Goal: Contribute content: Add original content to the website for others to see

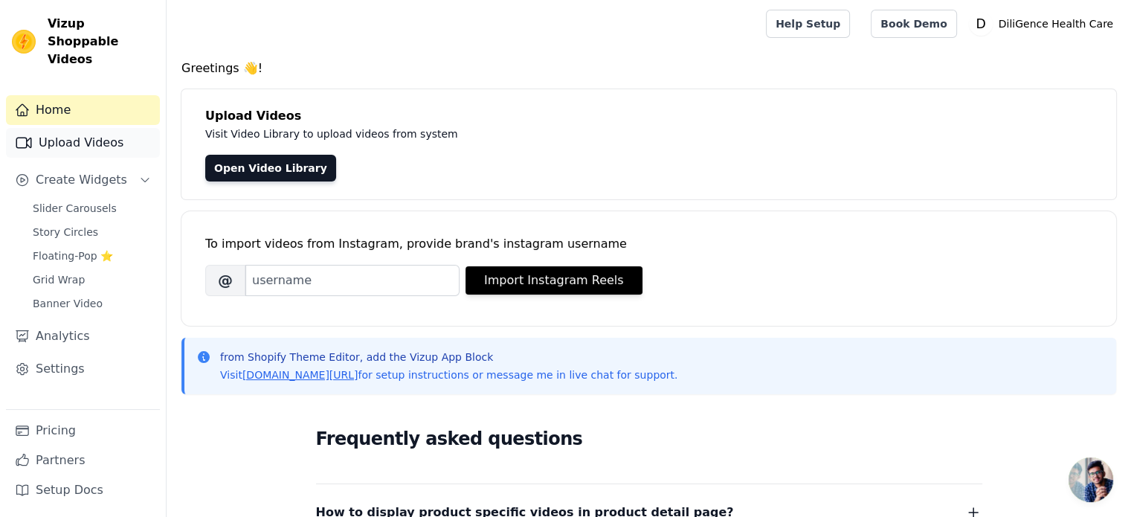
click at [90, 132] on link "Upload Videos" at bounding box center [83, 143] width 154 height 30
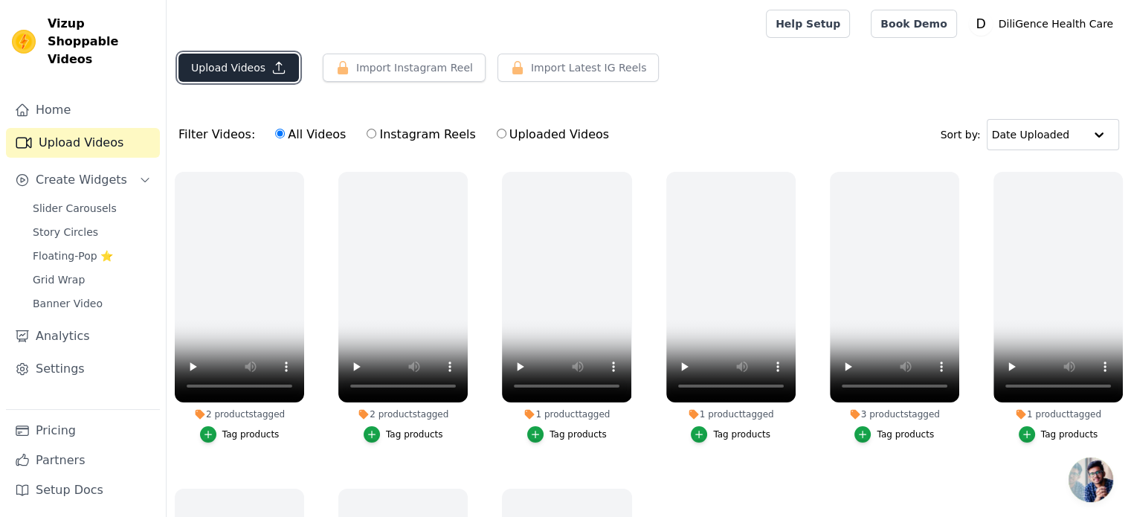
click at [241, 68] on button "Upload Videos" at bounding box center [238, 68] width 120 height 28
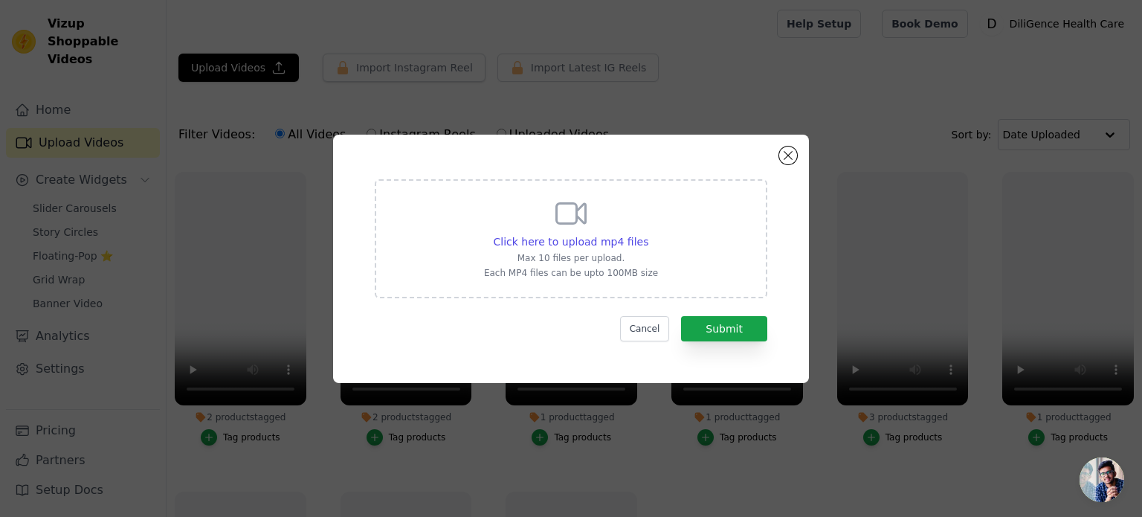
click at [594, 251] on div "Click here to upload mp4 files Max 10 files per upload. Each MP4 files can be u…" at bounding box center [571, 237] width 174 height 83
click at [647, 234] on input "Click here to upload mp4 files Max 10 files per upload. Each MP4 files can be u…" at bounding box center [647, 233] width 1 height 1
click at [581, 230] on icon at bounding box center [571, 214] width 36 height 36
click at [647, 233] on input "Click here to upload mp4 files Max 10 files per upload. Each MP4 files can be u…" at bounding box center [647, 233] width 1 height 1
type input "C:\fakepath\WhatsApp Video 2025-09-09 at 3.48.08 AM.mp4"
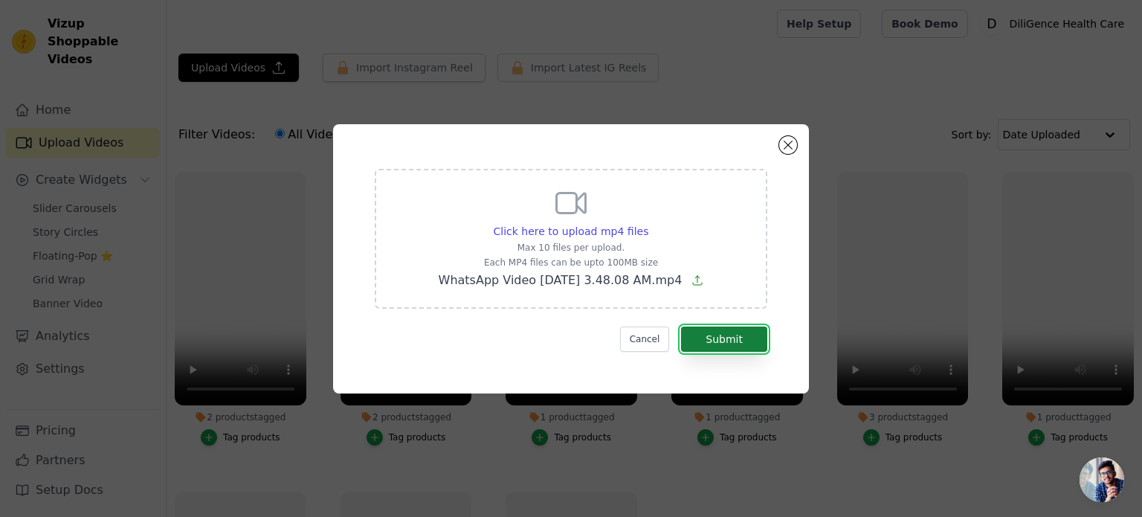
click at [739, 338] on button "Submit" at bounding box center [724, 338] width 86 height 25
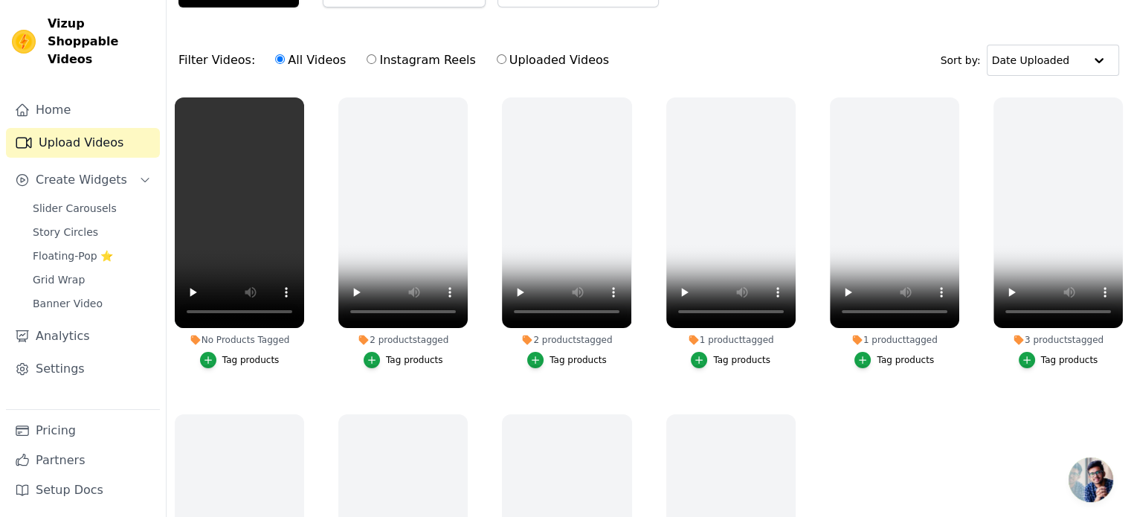
click at [252, 354] on div "Tag products" at bounding box center [250, 360] width 57 height 12
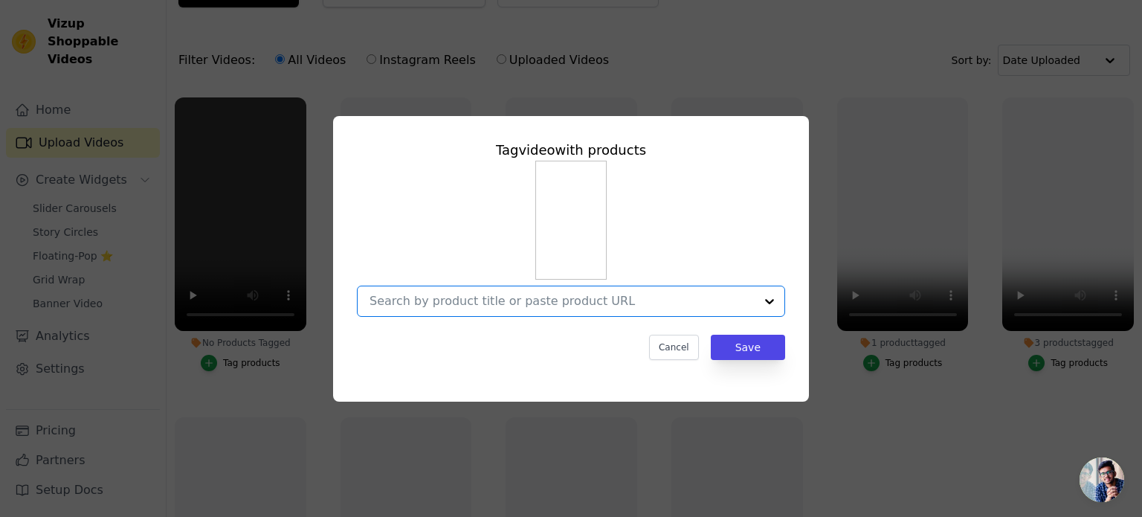
click at [567, 303] on input "No Products Tagged Tag video with products Option undefined, selected. Select i…" at bounding box center [561, 301] width 385 height 14
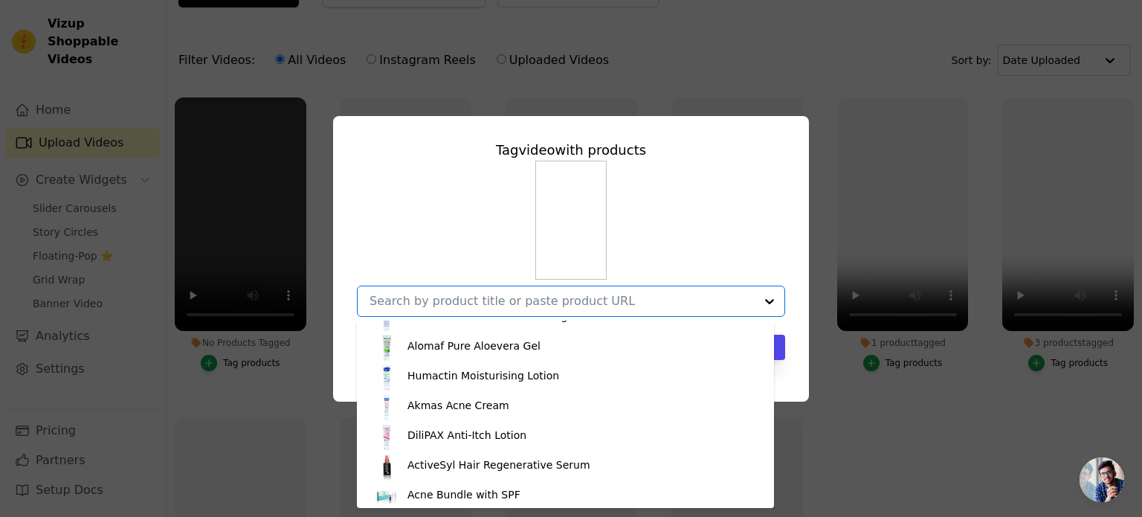
scroll to position [705, 0]
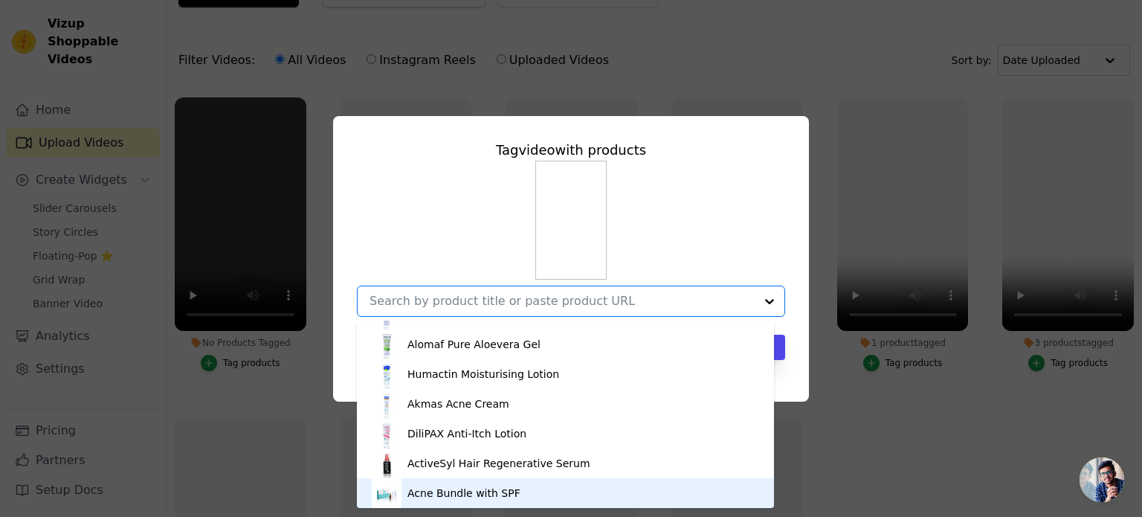
click at [538, 482] on div "Acne Bundle with SPF" at bounding box center [565, 493] width 387 height 30
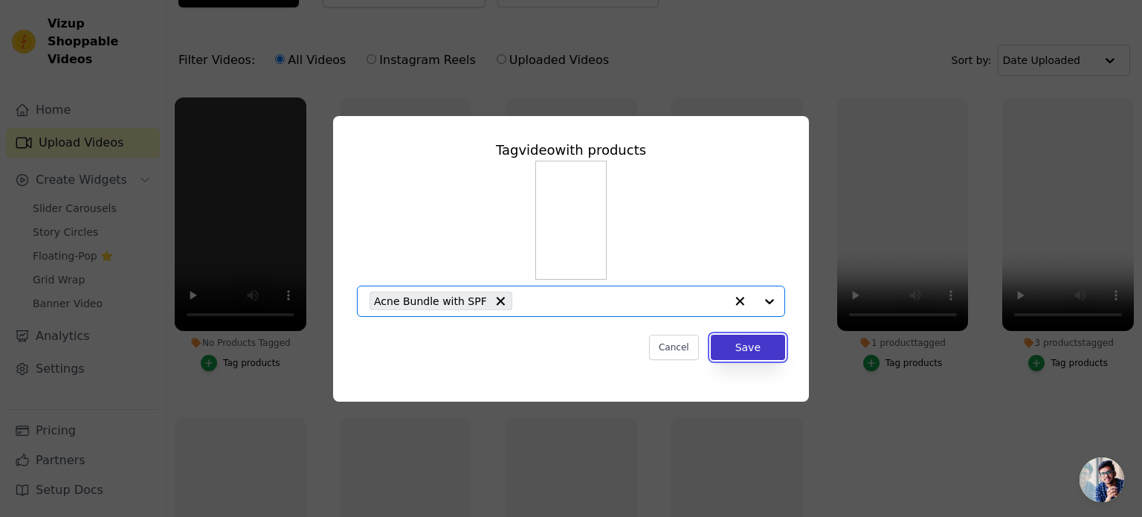
click at [749, 355] on button "Save" at bounding box center [748, 347] width 74 height 25
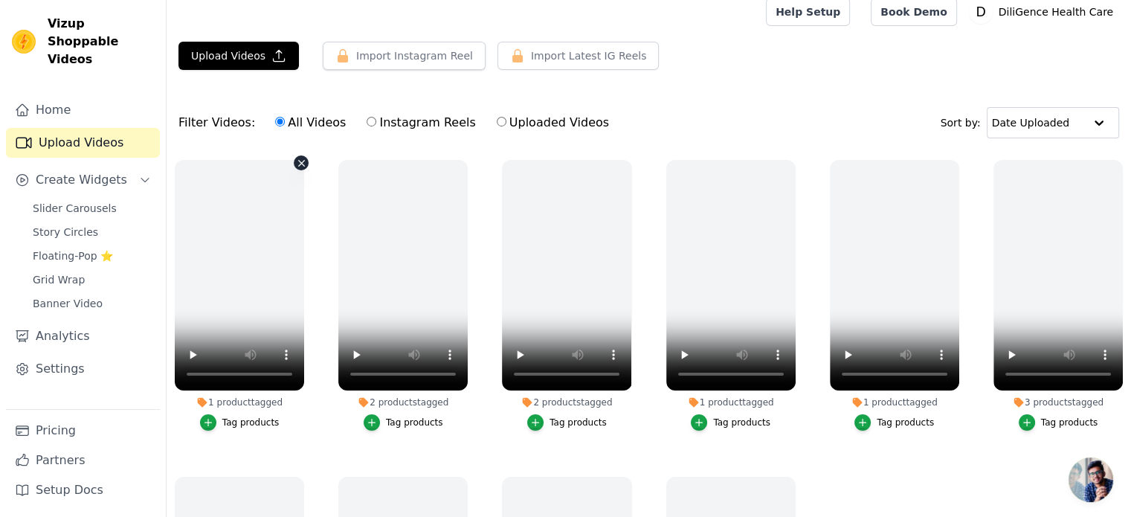
scroll to position [0, 0]
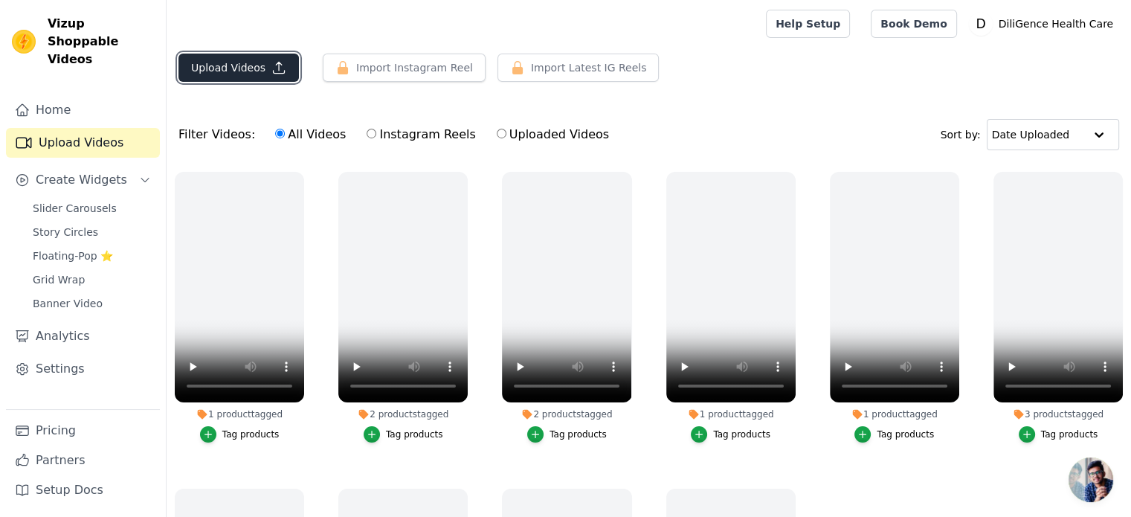
click at [222, 64] on button "Upload Videos" at bounding box center [238, 68] width 120 height 28
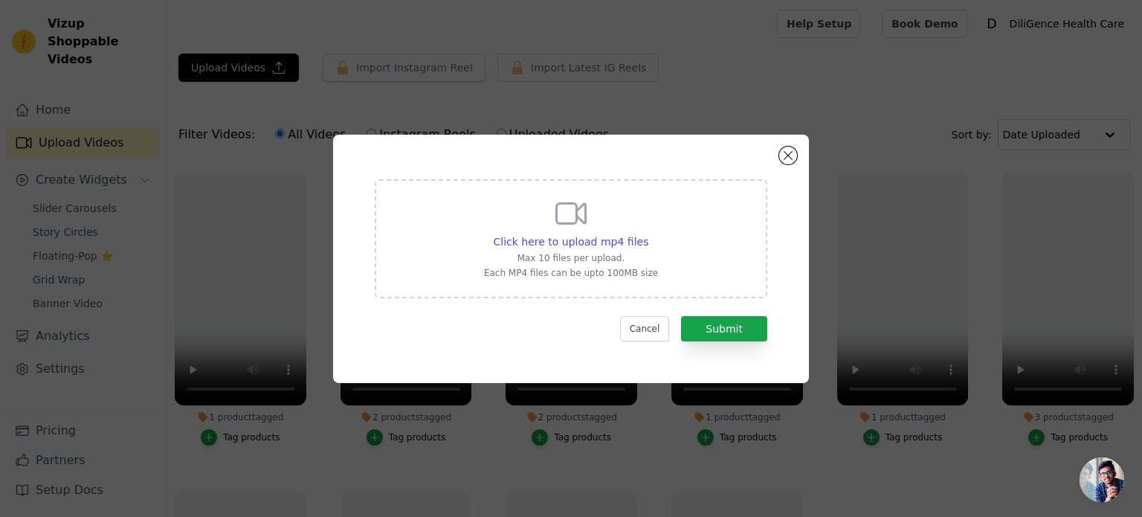
click at [565, 253] on p "Max 10 files per upload." at bounding box center [571, 258] width 174 height 12
click at [647, 234] on input "Click here to upload mp4 files Max 10 files per upload. Each MP4 files can be u…" at bounding box center [647, 233] width 1 height 1
type input "C:\fakepath\WhatsApp Video 2025-09-26 at 4.03.58 AM.mp4"
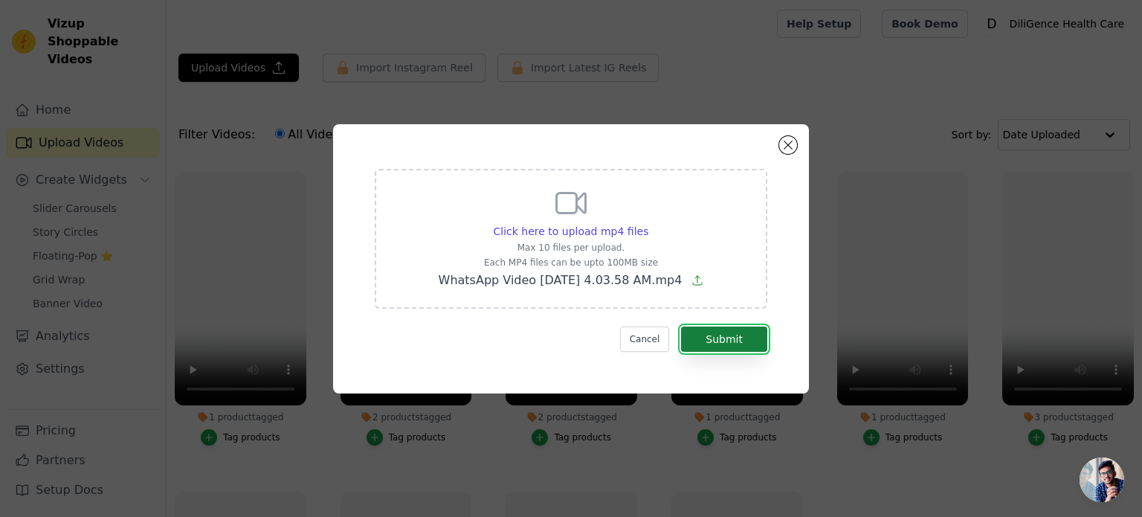
click at [720, 339] on button "Submit" at bounding box center [724, 338] width 86 height 25
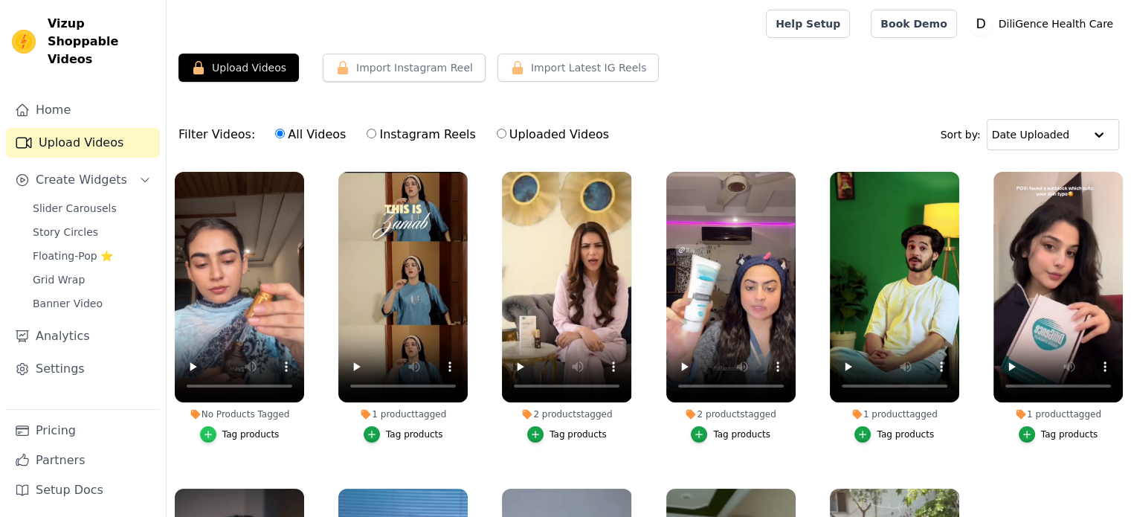
click at [213, 429] on icon "button" at bounding box center [208, 434] width 10 height 10
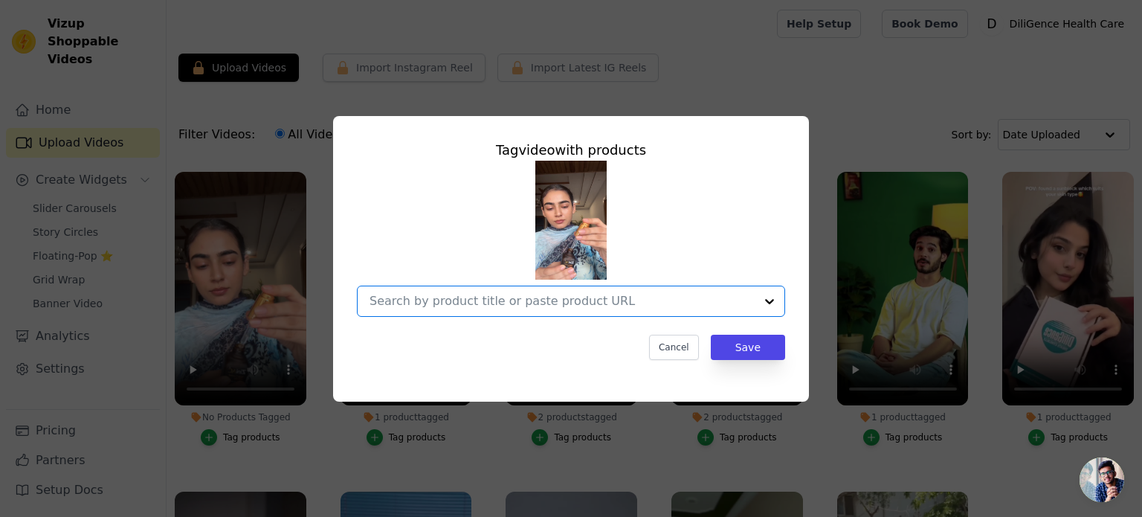
click at [553, 307] on input "No Products Tagged Tag video with products Option undefined, selected. Select i…" at bounding box center [561, 301] width 385 height 14
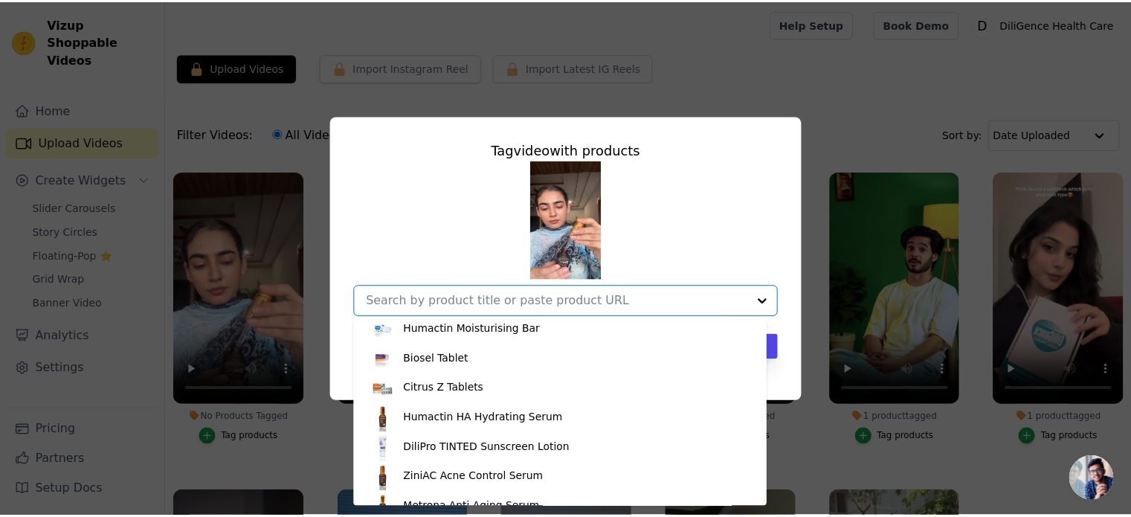
scroll to position [297, 0]
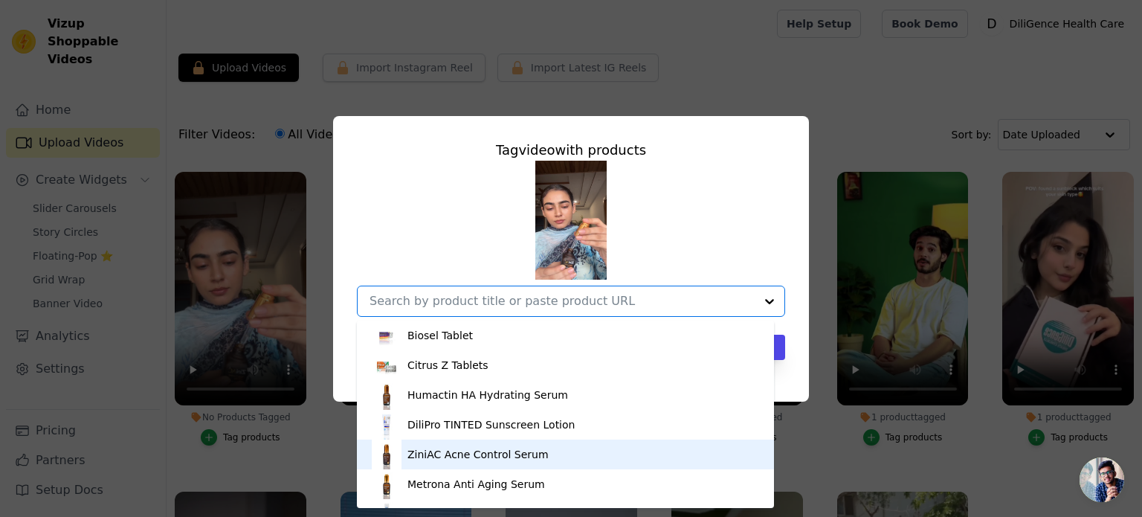
click at [506, 453] on div "ZiniAC Acne Control Serum" at bounding box center [477, 454] width 141 height 15
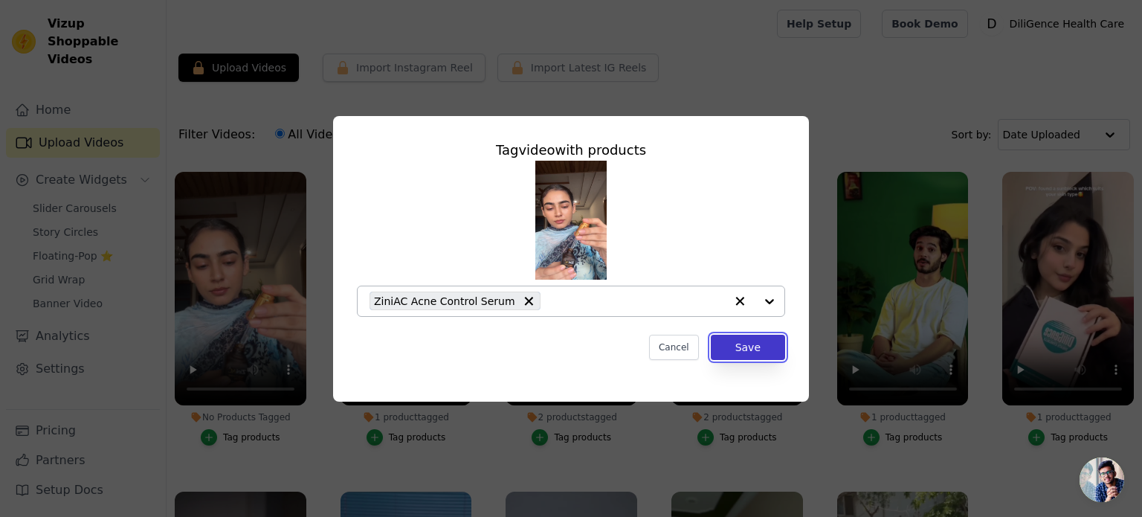
click at [740, 354] on button "Save" at bounding box center [748, 347] width 74 height 25
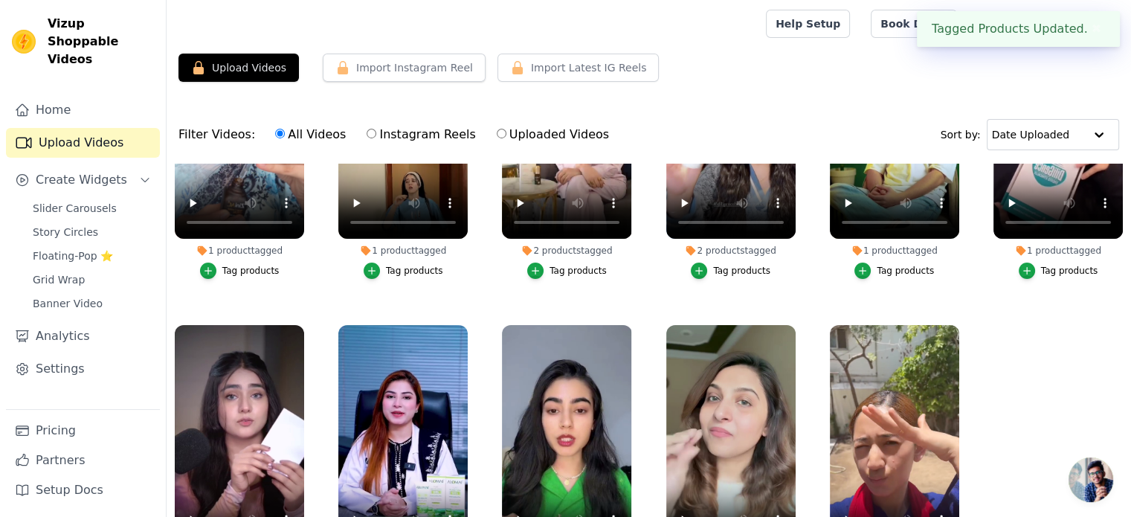
scroll to position [167, 0]
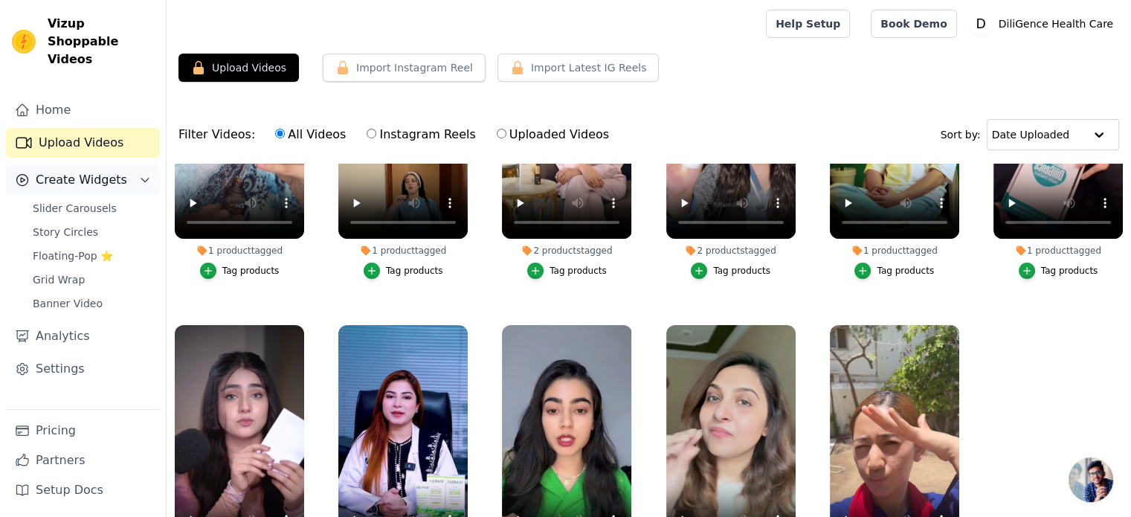
click at [95, 171] on span "Create Widgets" at bounding box center [81, 180] width 91 height 18
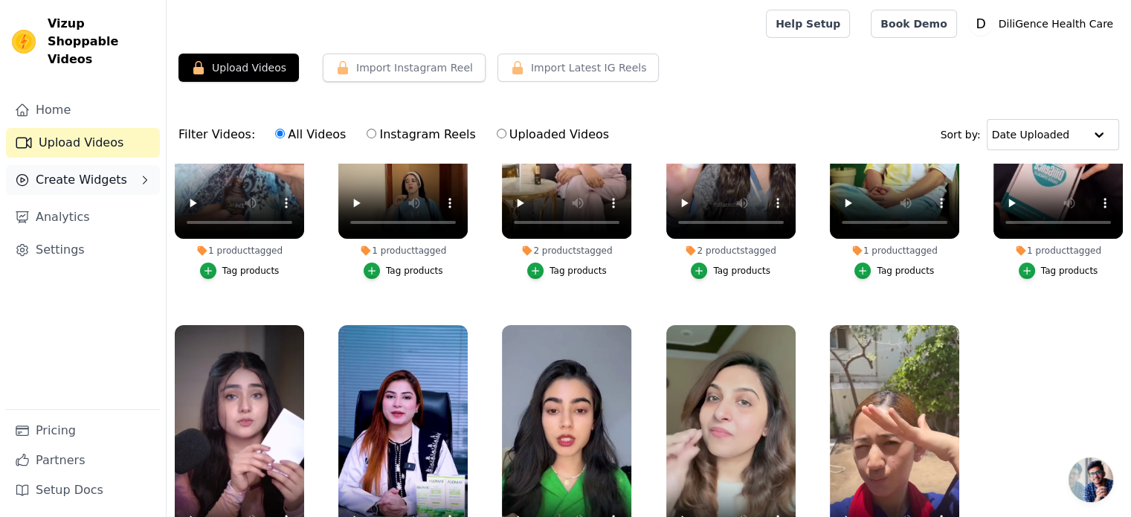
click at [95, 171] on span "Create Widgets" at bounding box center [81, 180] width 91 height 18
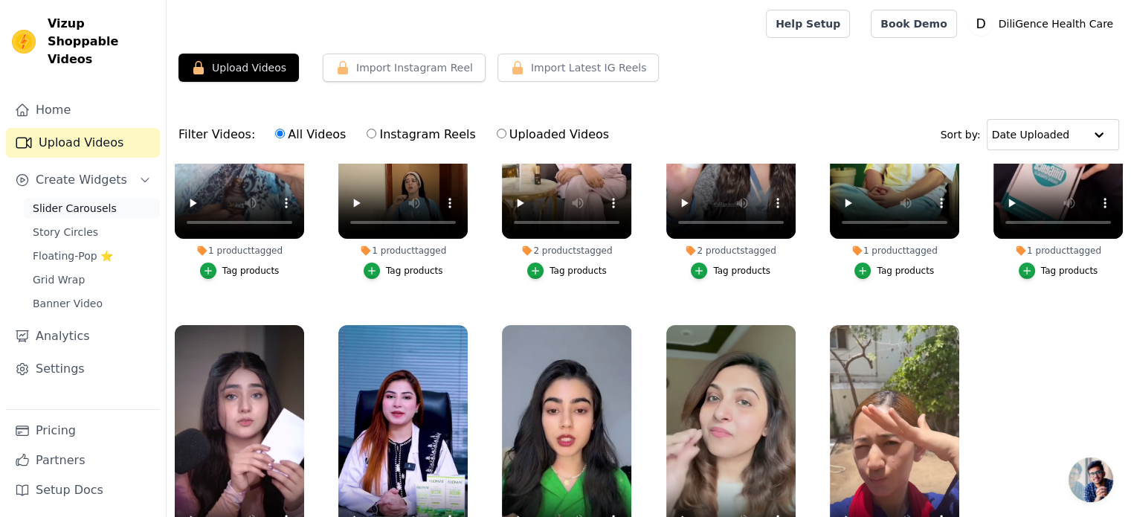
click at [91, 201] on span "Slider Carousels" at bounding box center [75, 208] width 84 height 15
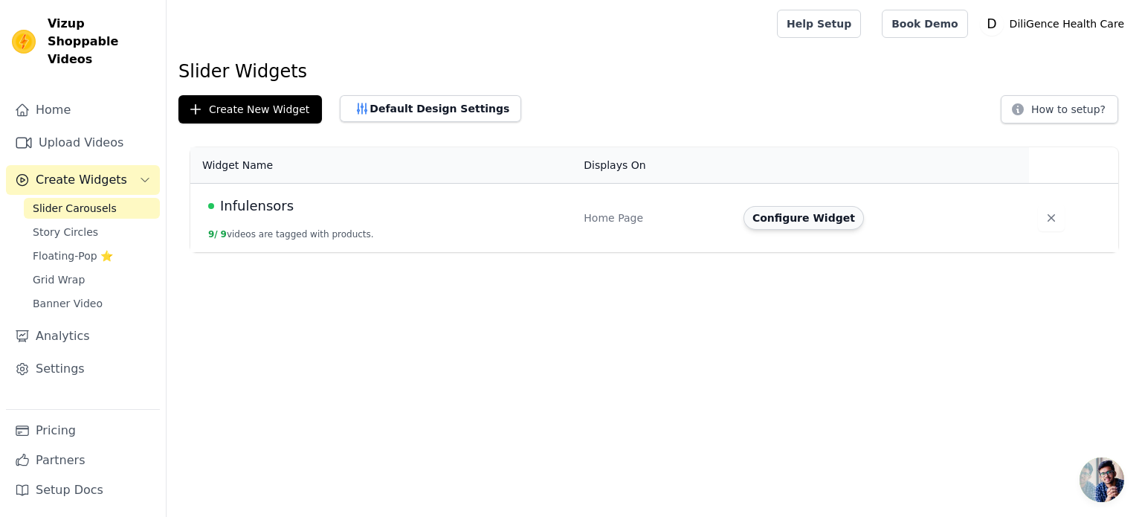
click at [772, 219] on button "Configure Widget" at bounding box center [803, 218] width 120 height 24
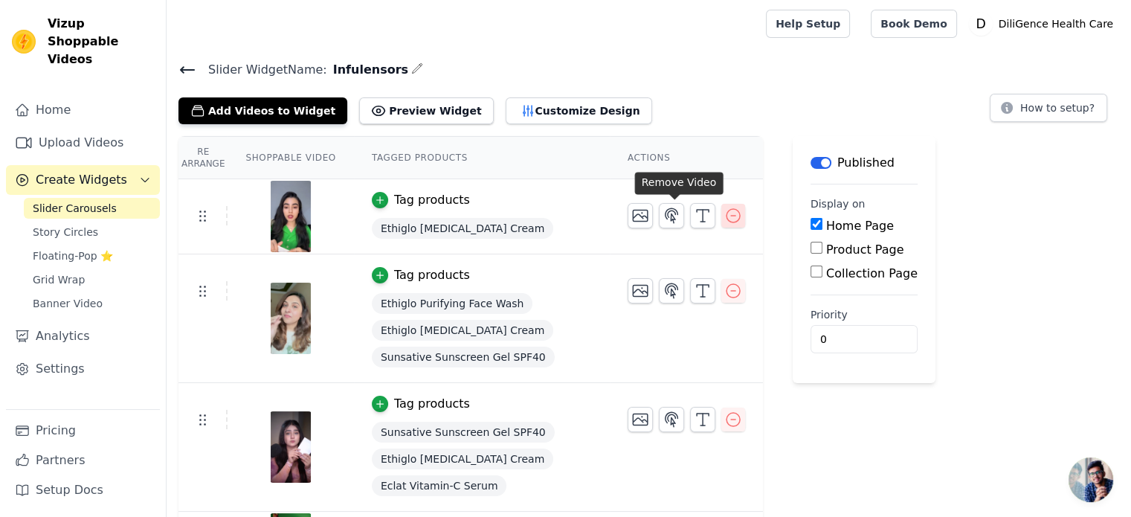
click at [724, 216] on icon "button" at bounding box center [733, 216] width 18 height 18
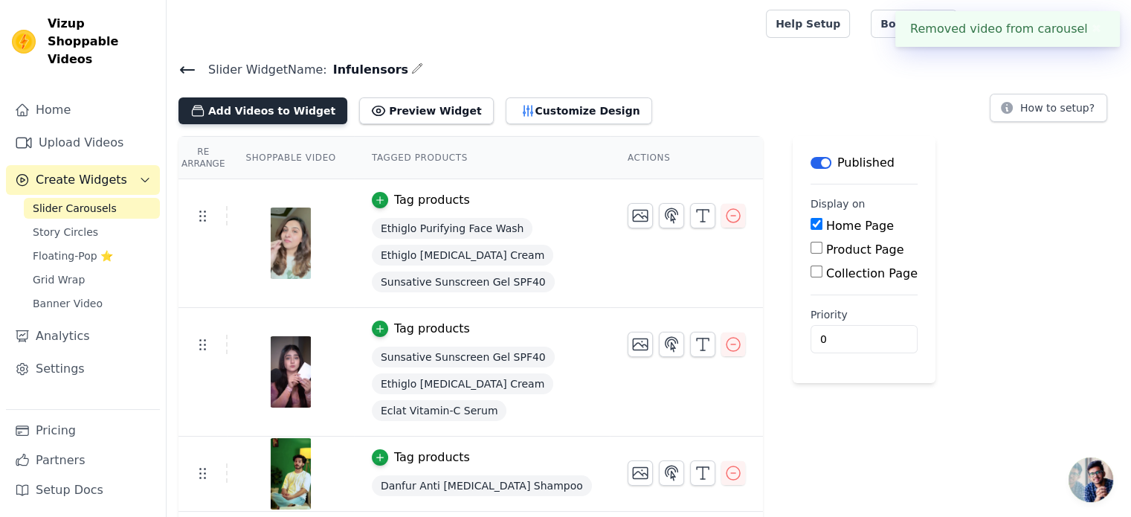
click at [258, 103] on button "Add Videos to Widget" at bounding box center [262, 110] width 169 height 27
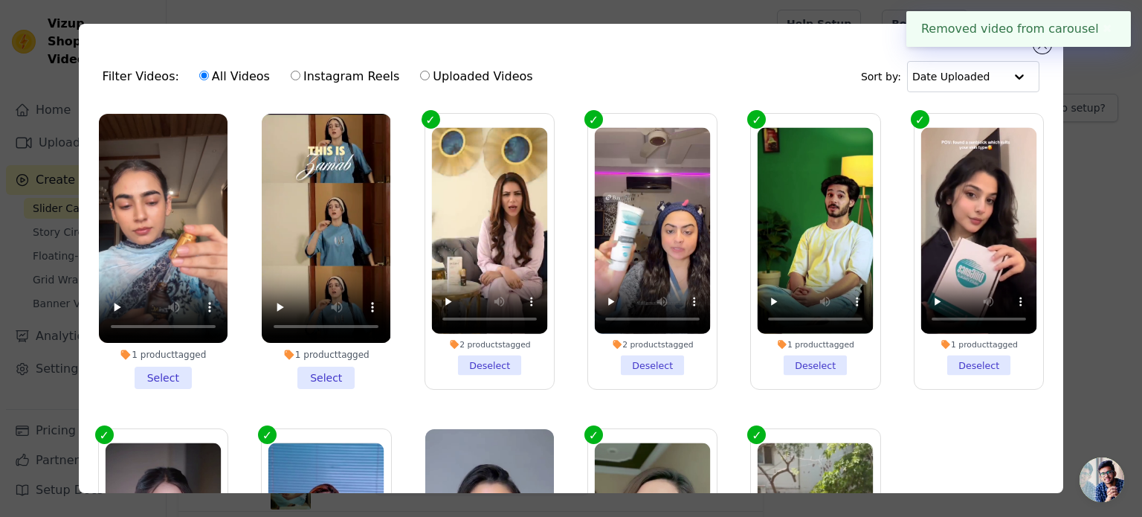
click at [166, 374] on li "1 product tagged Select" at bounding box center [163, 251] width 129 height 275
click at [0, 0] on input "1 product tagged Select" at bounding box center [0, 0] width 0 height 0
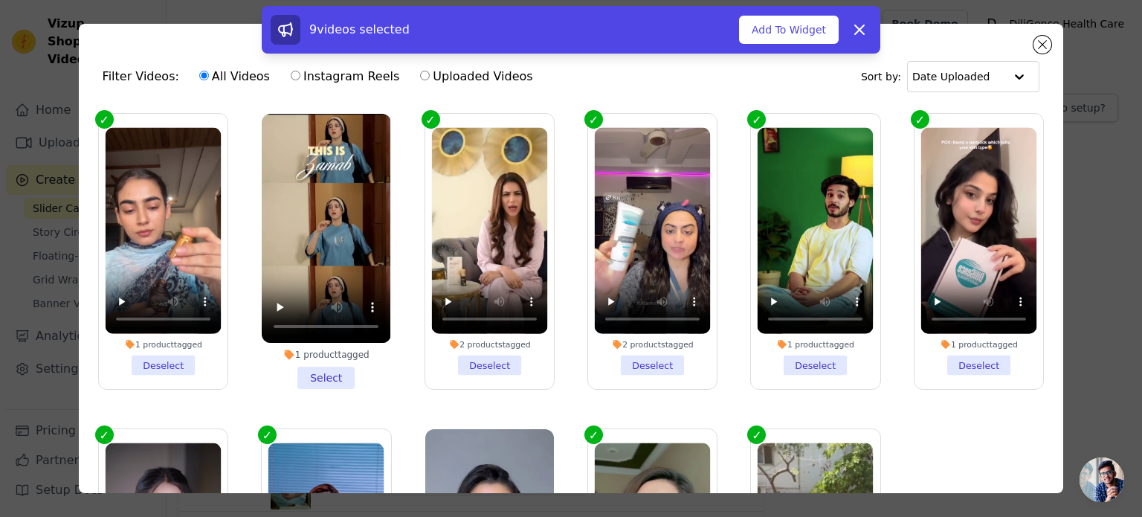
click at [329, 374] on li "1 product tagged Select" at bounding box center [326, 251] width 129 height 275
click at [0, 0] on input "1 product tagged Select" at bounding box center [0, 0] width 0 height 0
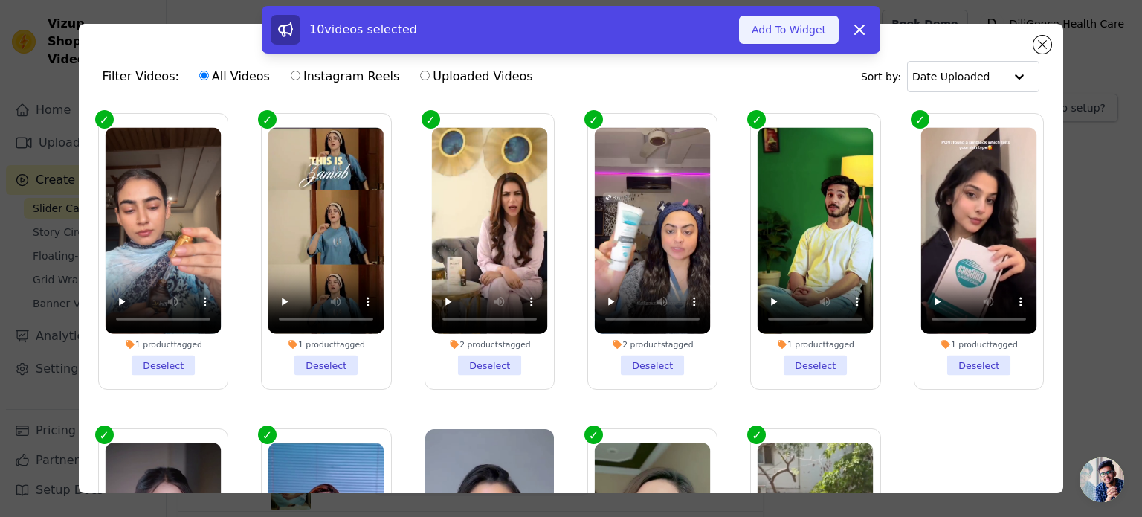
click at [789, 22] on button "Add To Widget" at bounding box center [789, 30] width 100 height 28
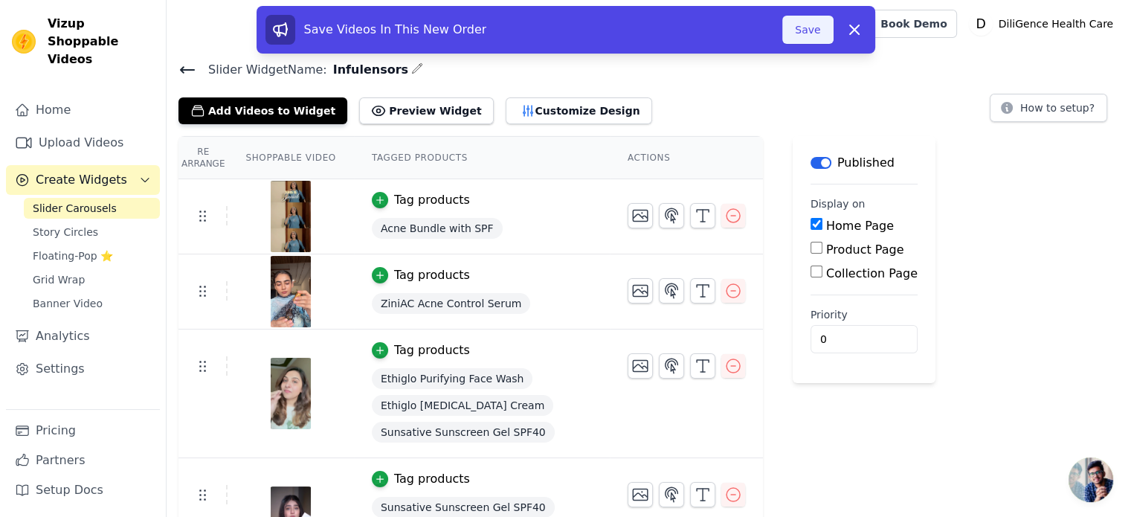
click at [804, 36] on button "Save" at bounding box center [807, 30] width 51 height 28
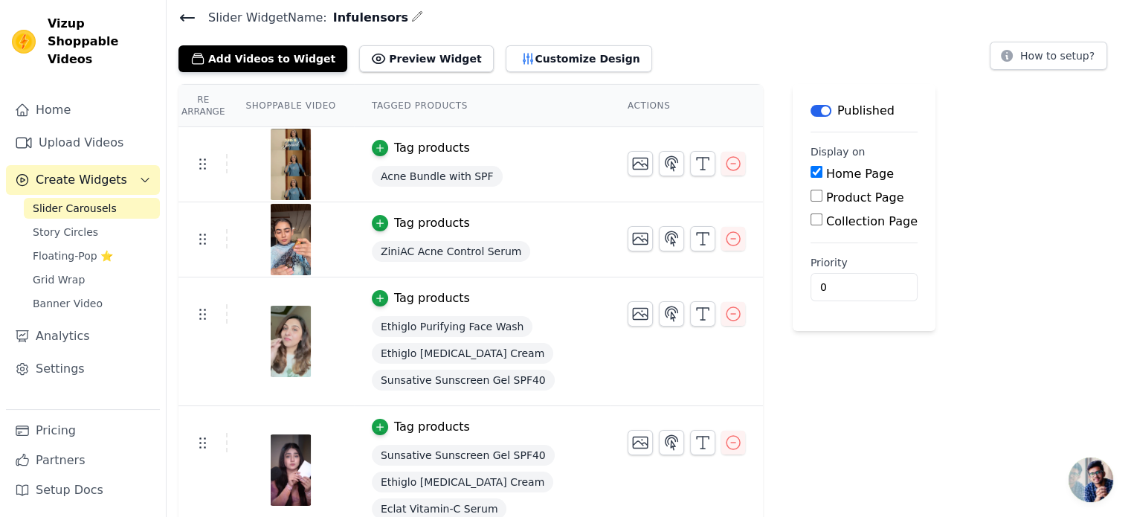
scroll to position [74, 0]
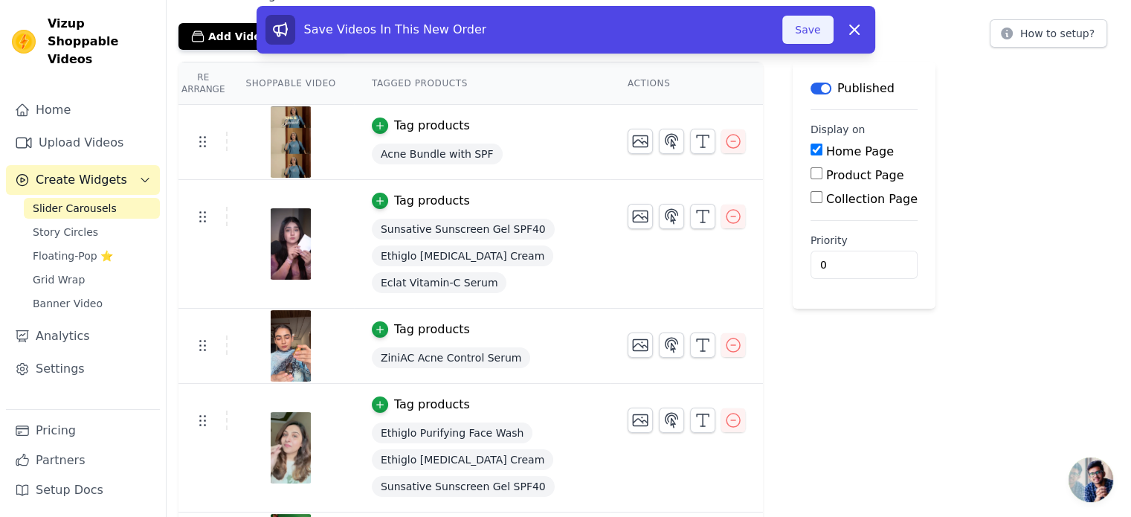
click at [817, 26] on button "Save" at bounding box center [807, 30] width 51 height 28
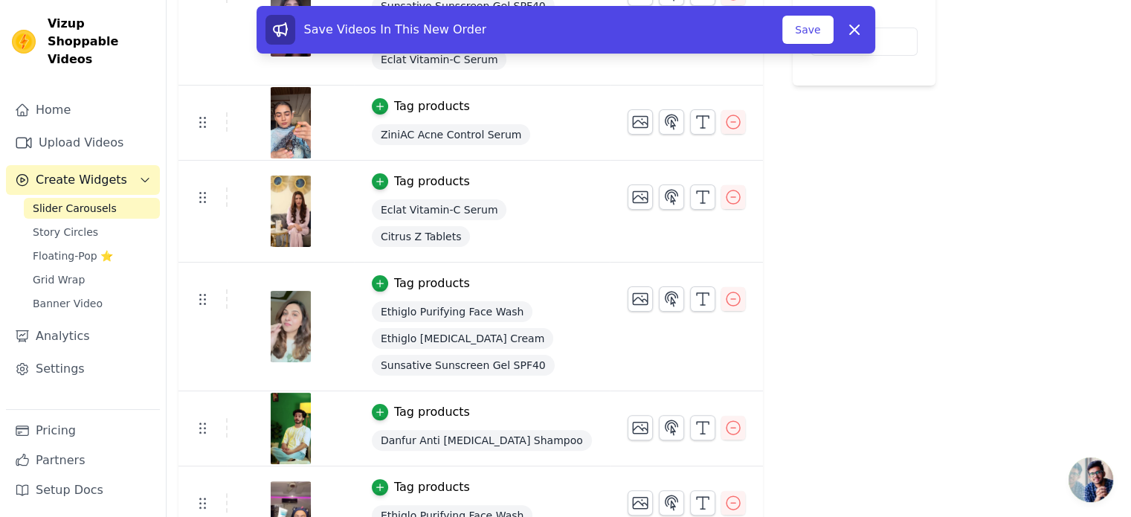
scroll to position [372, 0]
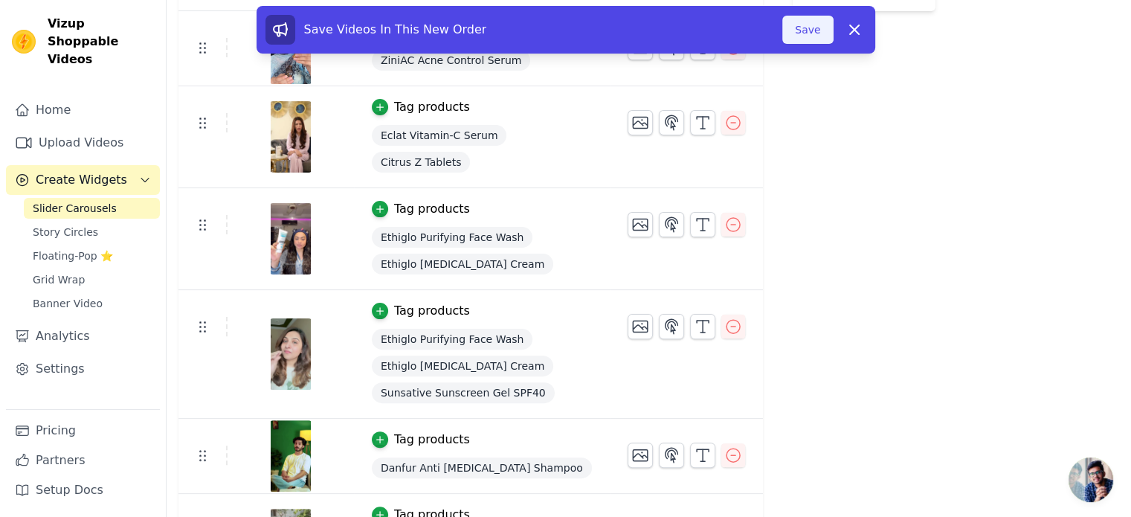
click at [789, 35] on button "Save" at bounding box center [807, 30] width 51 height 28
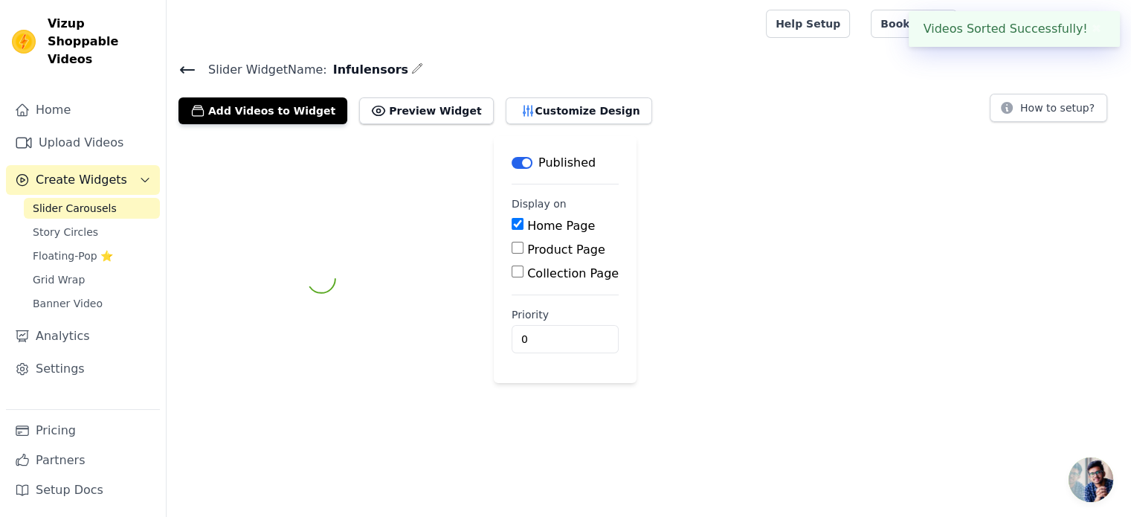
scroll to position [0, 0]
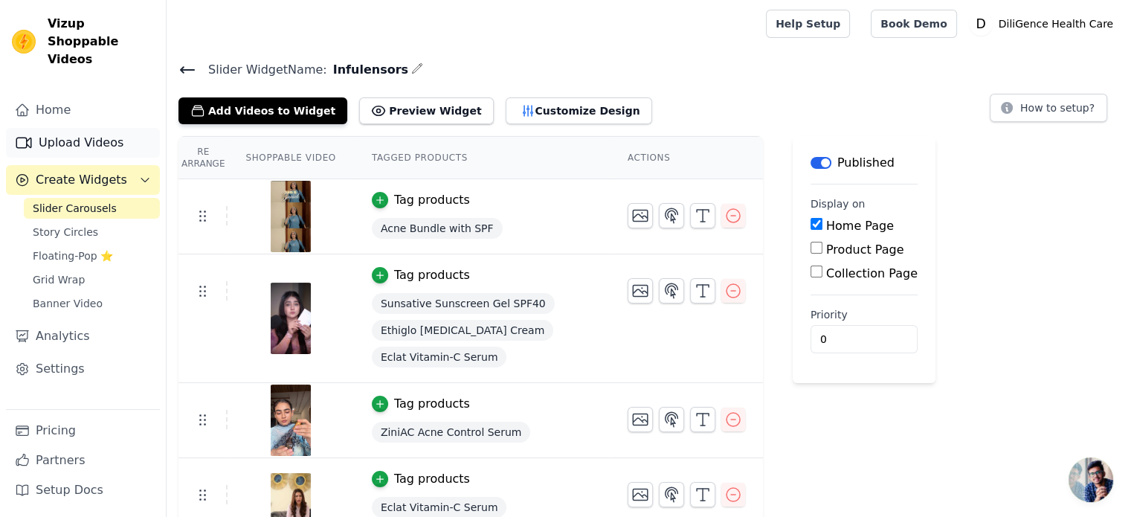
click at [101, 128] on link "Upload Videos" at bounding box center [83, 143] width 154 height 30
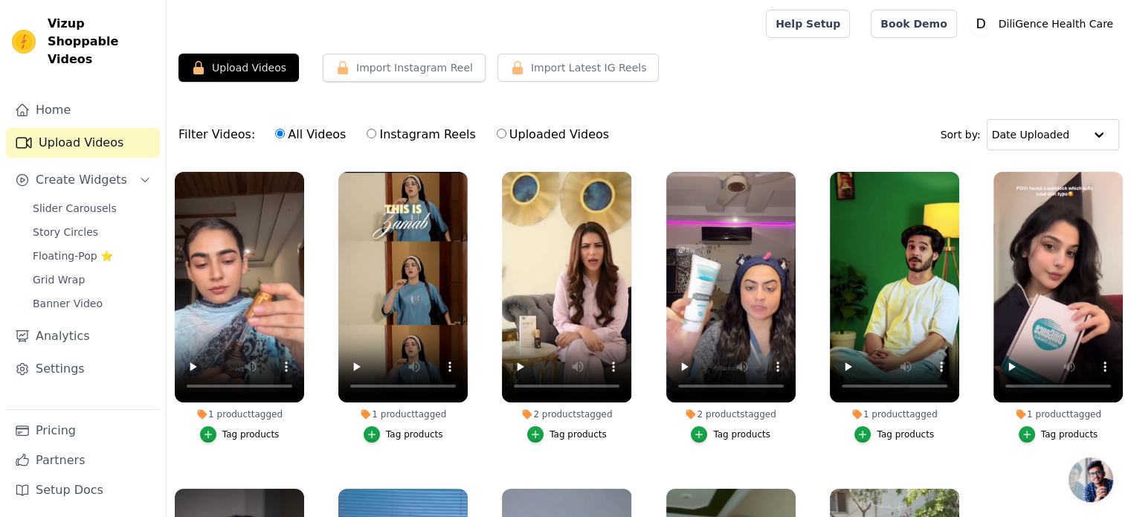
click at [232, 57] on button "Upload Videos" at bounding box center [238, 68] width 120 height 28
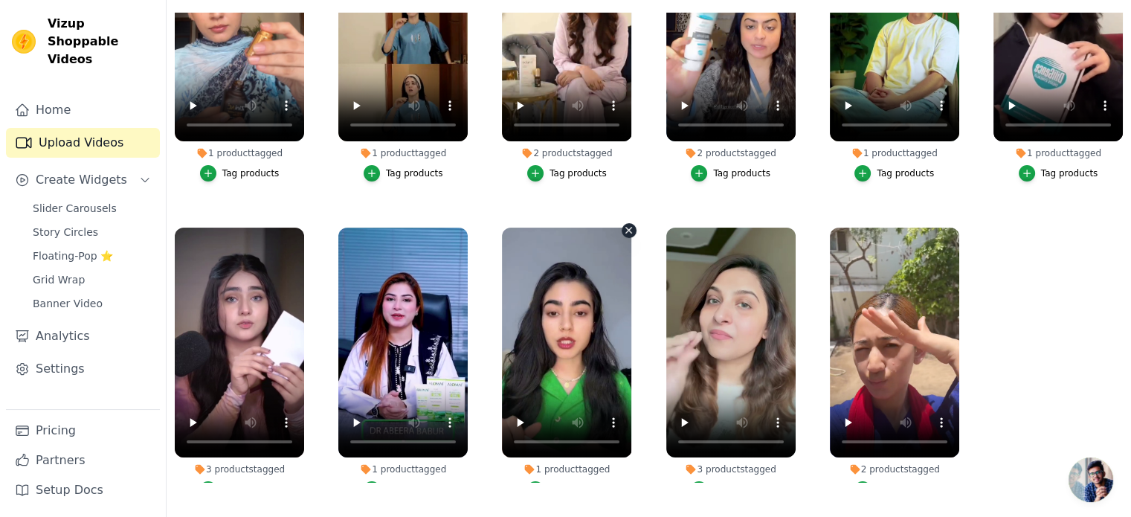
scroll to position [74, 0]
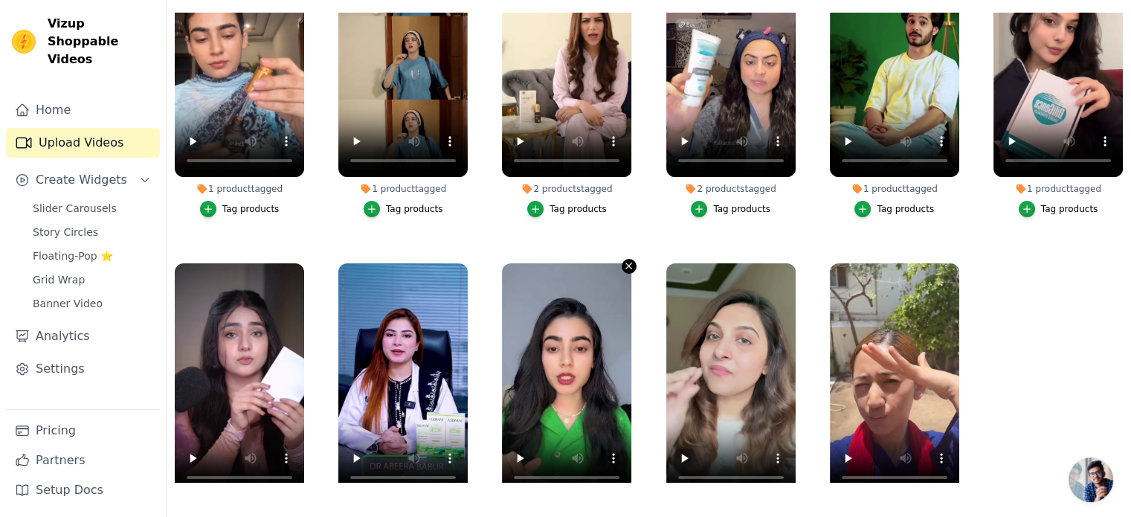
click at [623, 262] on icon "button" at bounding box center [628, 265] width 11 height 11
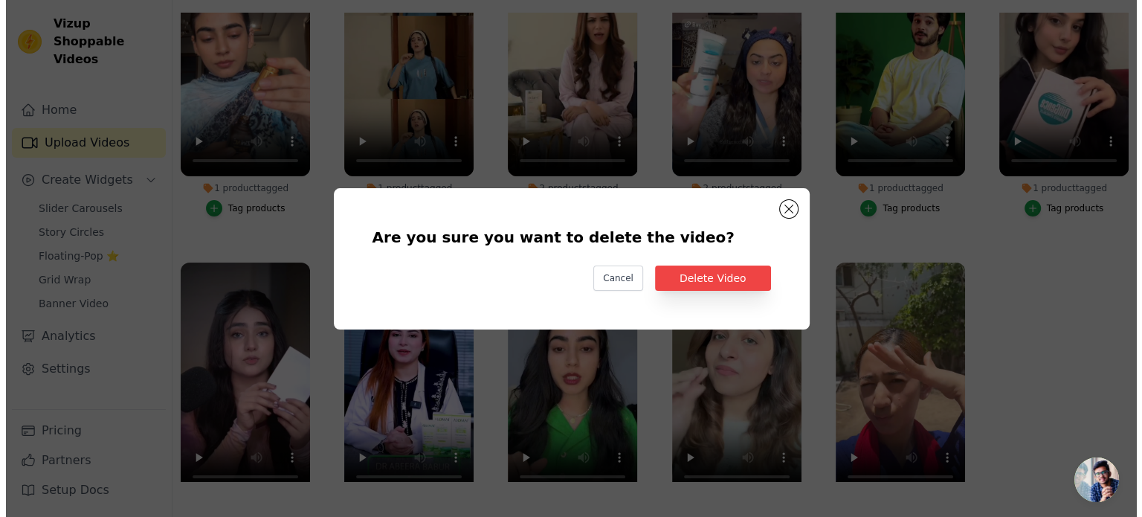
scroll to position [0, 0]
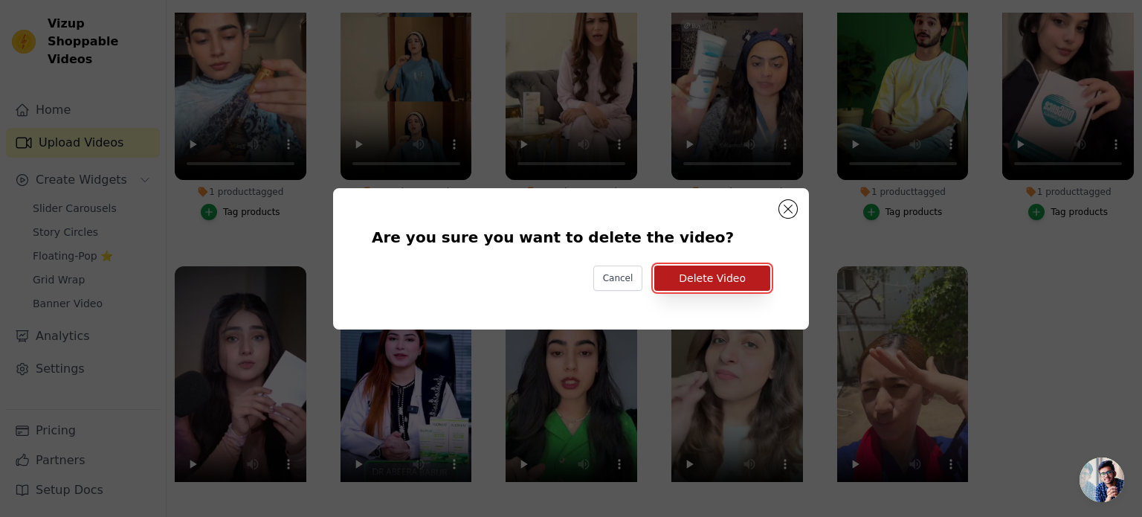
click at [698, 280] on button "Delete Video" at bounding box center [712, 277] width 116 height 25
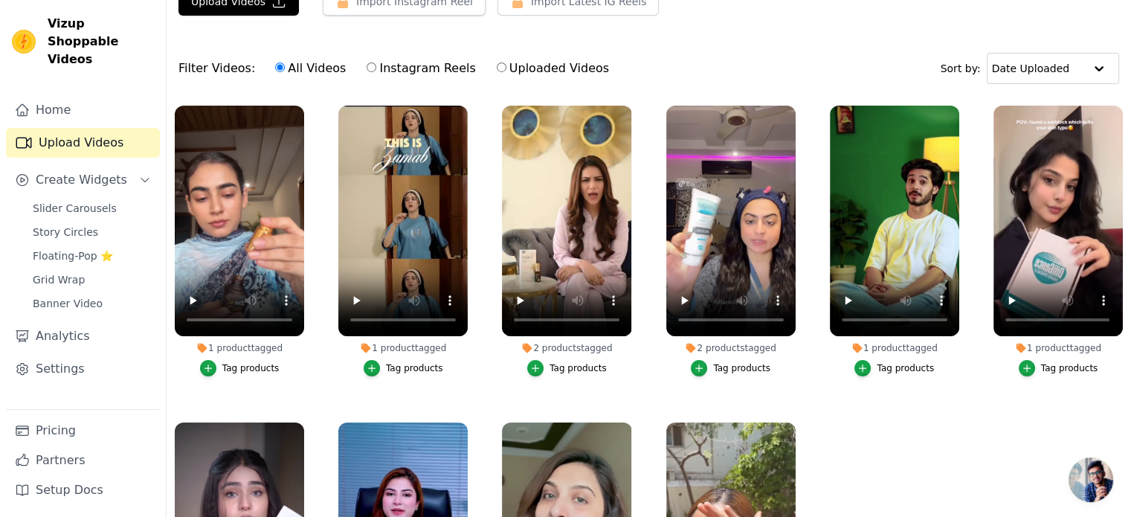
scroll to position [2, 0]
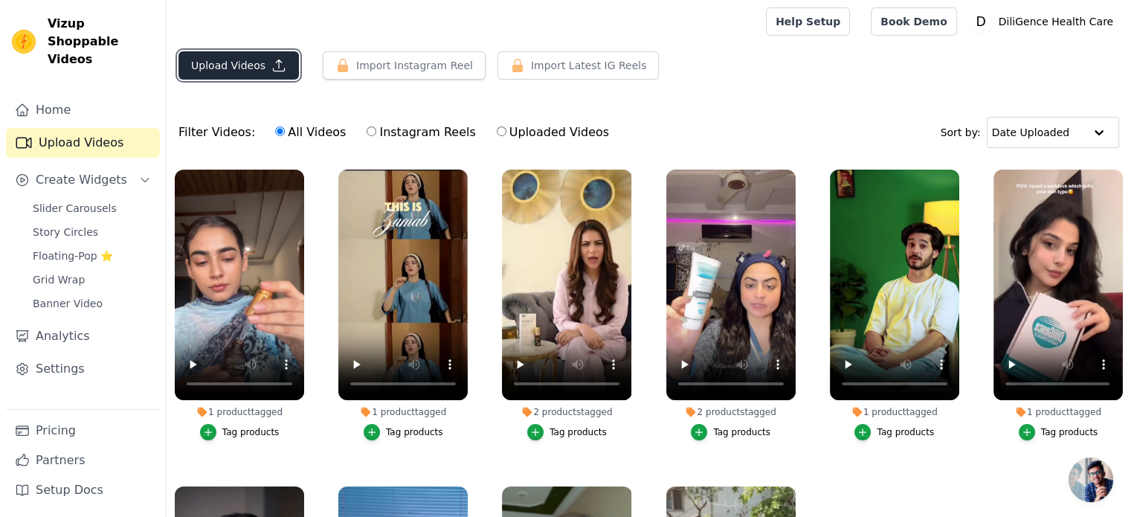
click at [240, 59] on button "Upload Videos" at bounding box center [238, 65] width 120 height 28
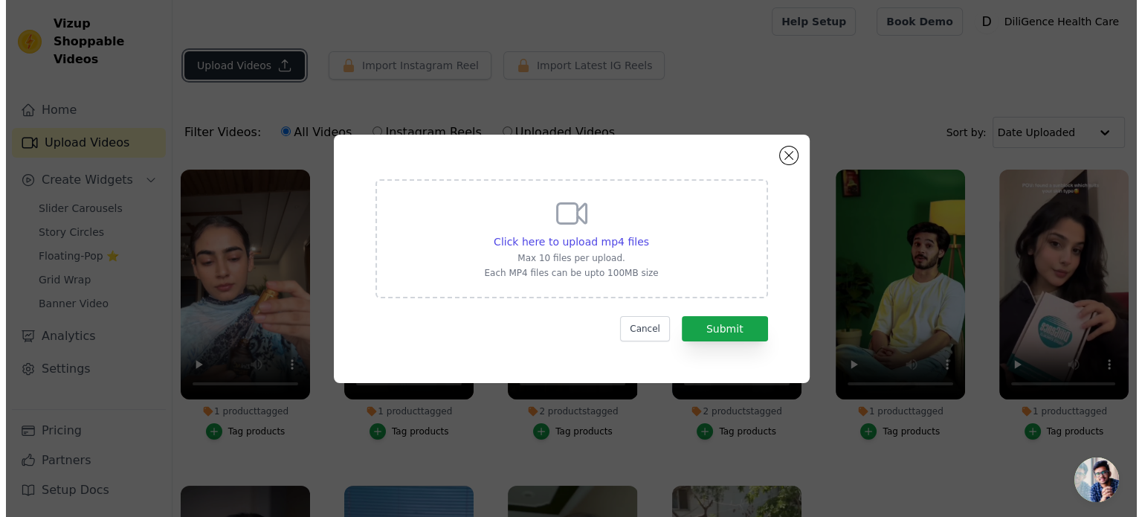
scroll to position [0, 0]
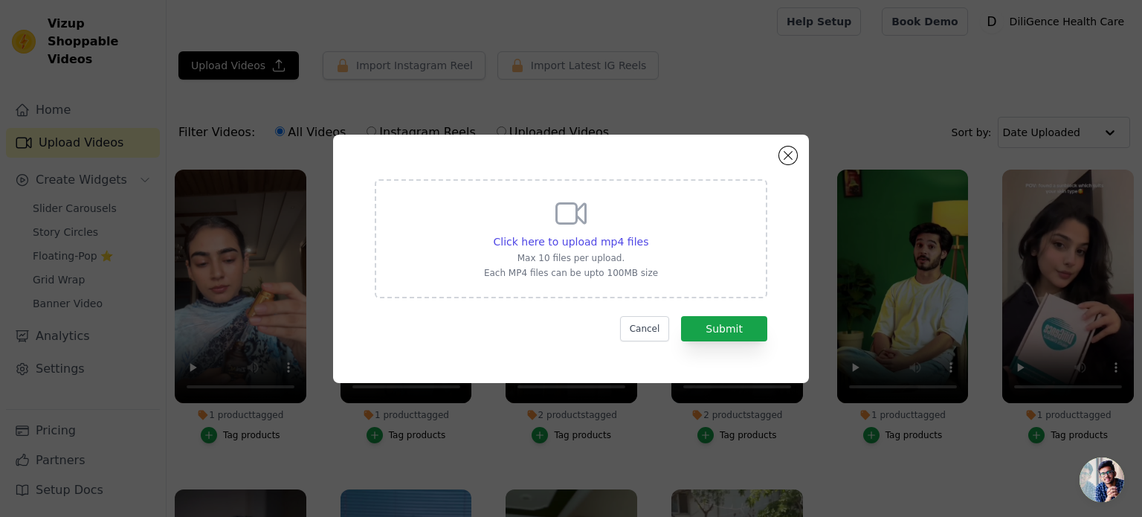
click at [589, 249] on div "Click here to upload mp4 files Max 10 files per upload. Each MP4 files can be u…" at bounding box center [571, 237] width 174 height 83
click at [647, 234] on input "Click here to upload mp4 files Max 10 files per upload. Each MP4 files can be u…" at bounding box center [647, 233] width 1 height 1
type input "C:\fakepath\WhatsApp Video 2025-09-26 at 4.10.54 AM.mp4"
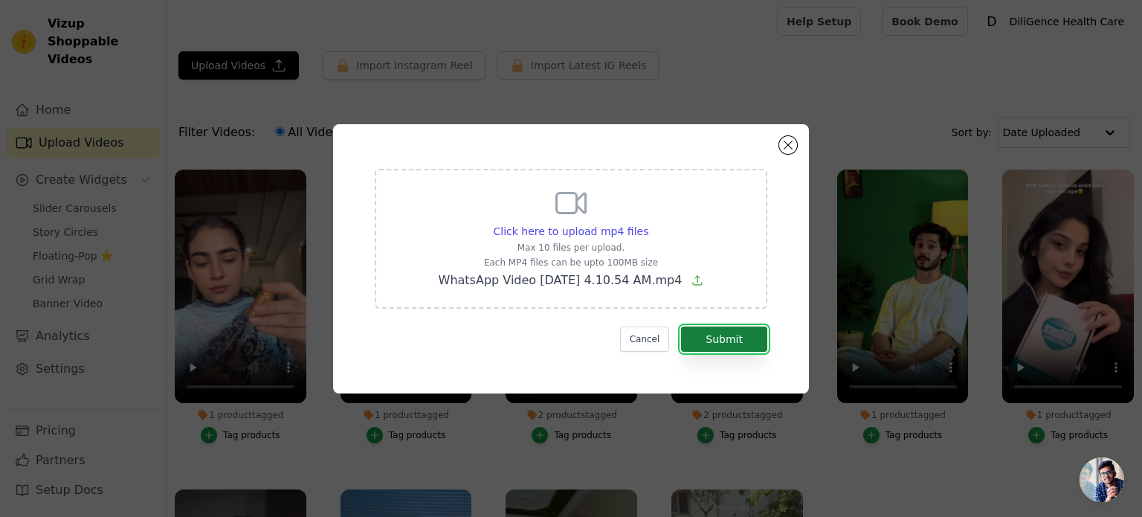
click at [728, 343] on button "Submit" at bounding box center [724, 338] width 86 height 25
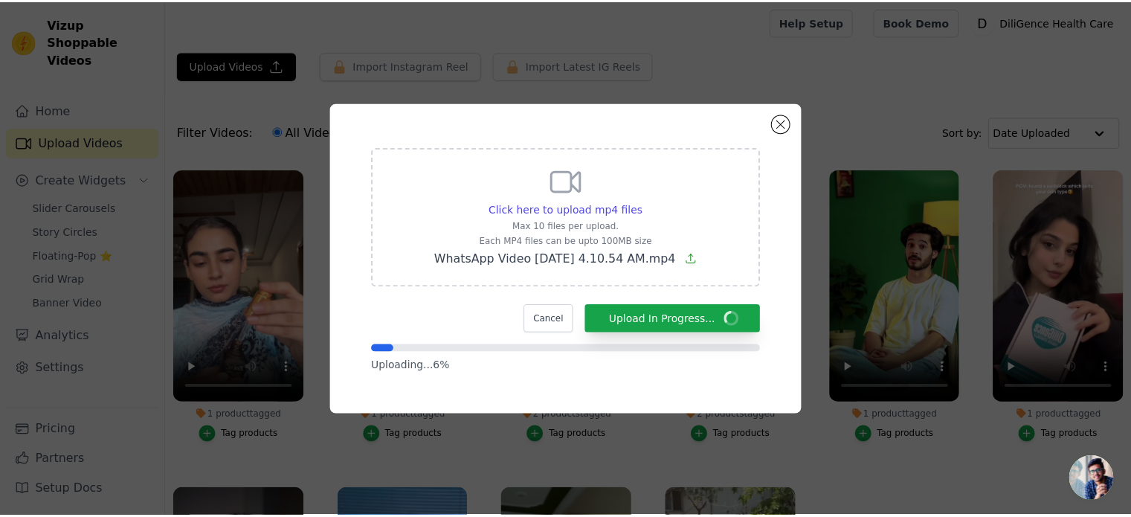
scroll to position [2, 0]
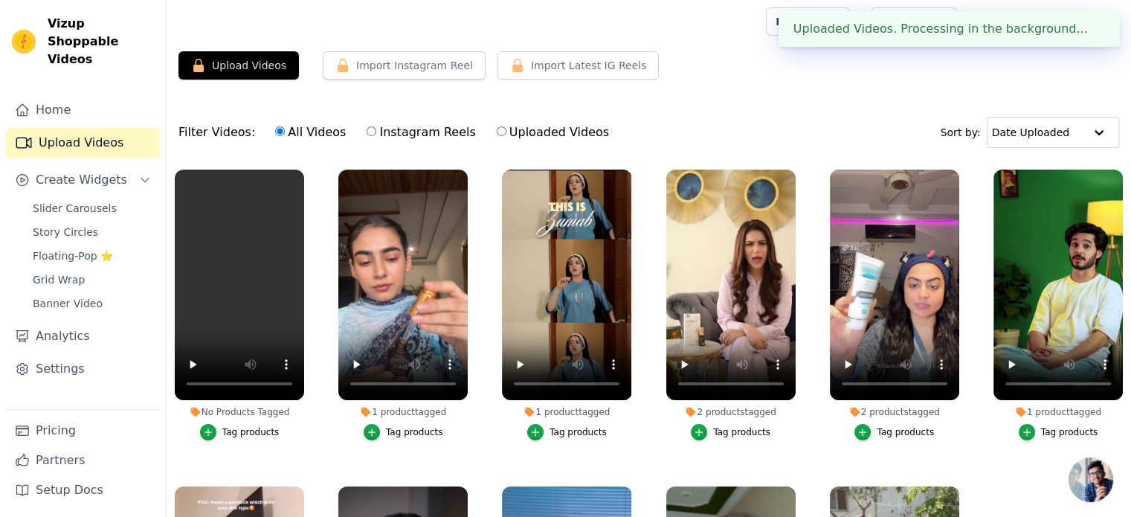
click at [239, 432] on div "Tag products" at bounding box center [250, 432] width 57 height 12
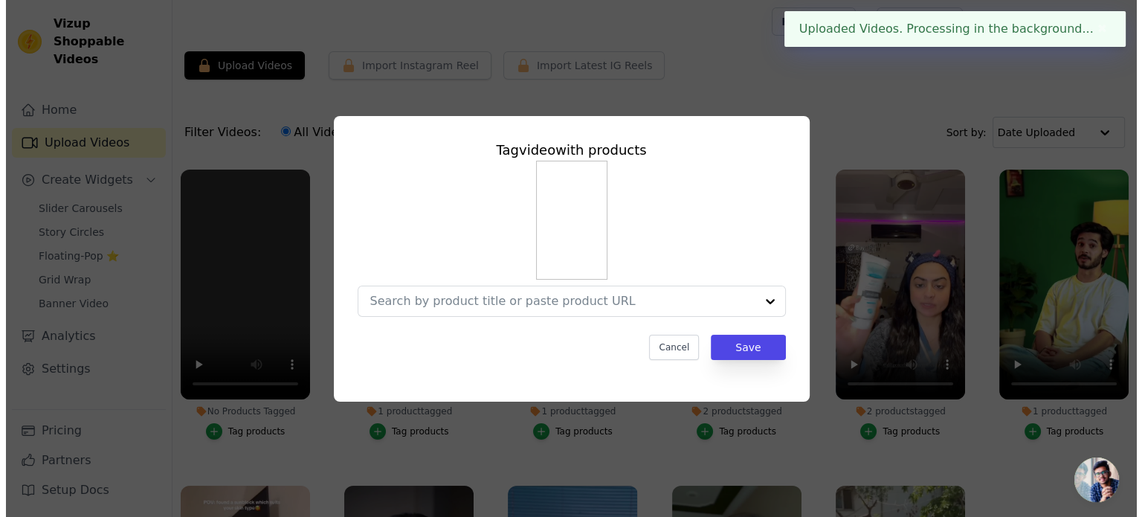
scroll to position [0, 0]
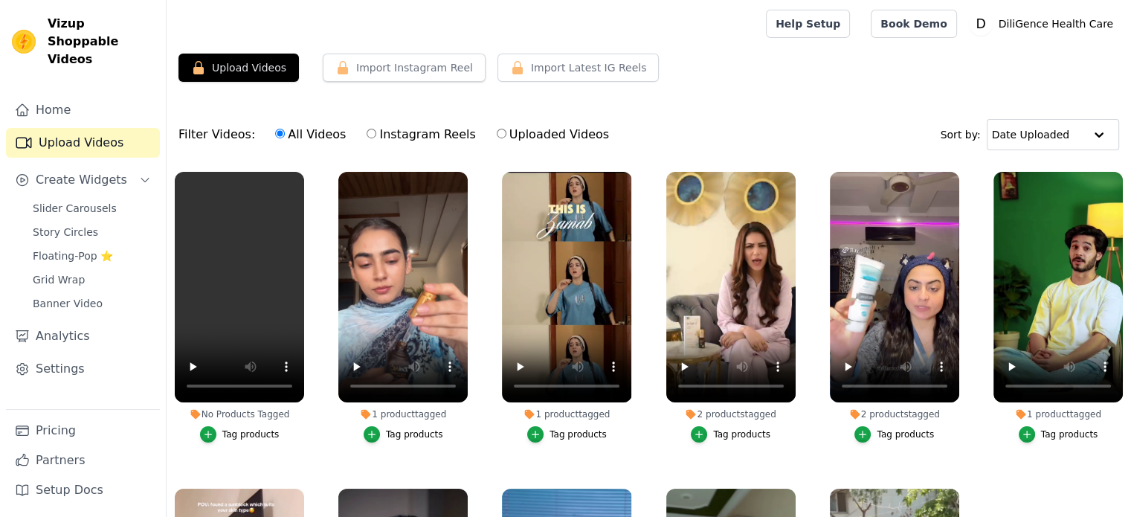
click at [239, 428] on div "Tag products" at bounding box center [250, 434] width 57 height 12
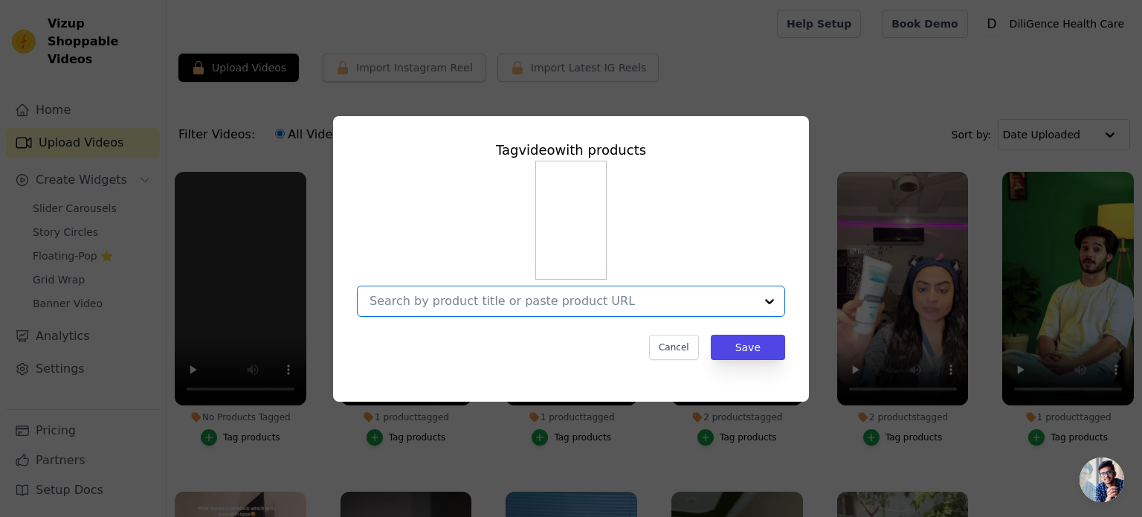
click at [639, 299] on input "No Products Tagged Tag video with products Option undefined, selected. Select i…" at bounding box center [561, 301] width 385 height 14
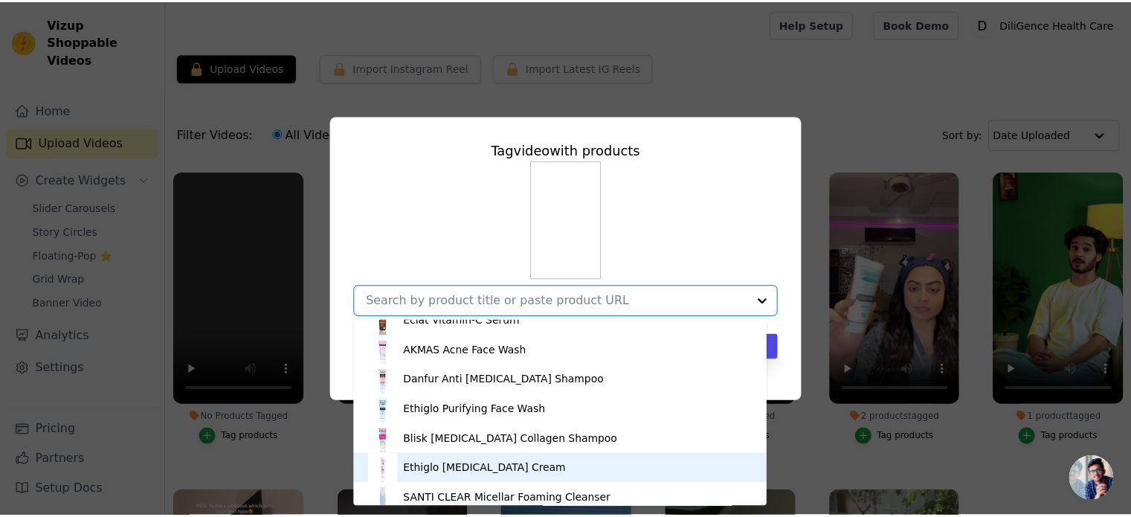
scroll to position [526, 0]
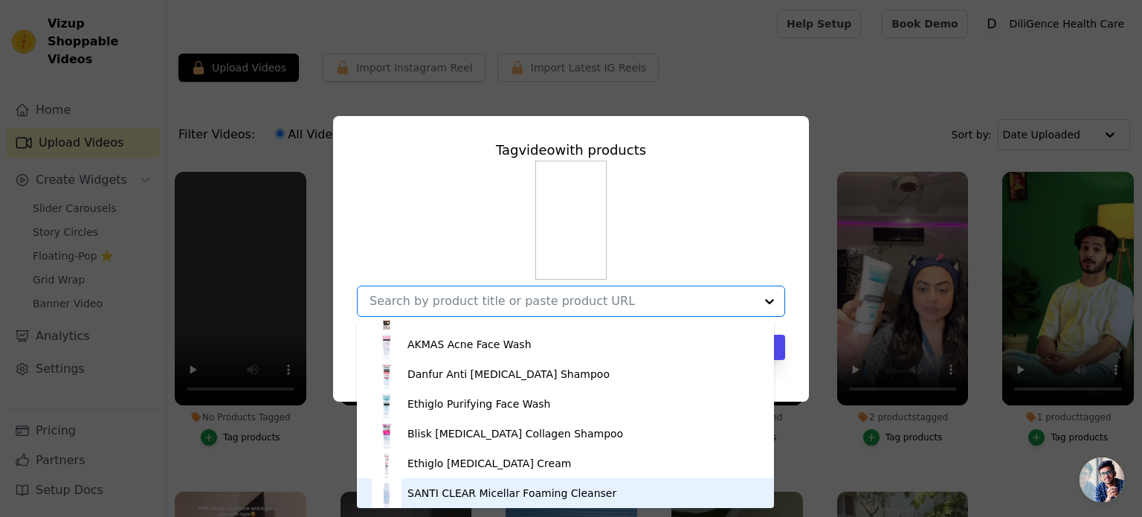
click at [478, 492] on div "SANTI CLEAR Micellar Foaming Cleanser" at bounding box center [511, 492] width 209 height 15
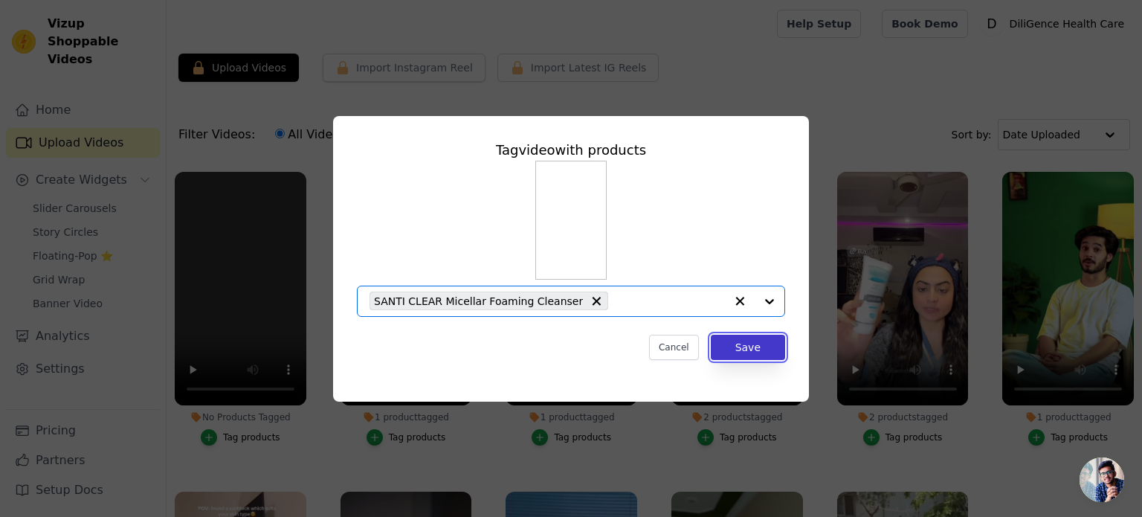
click at [755, 340] on button "Save" at bounding box center [748, 347] width 74 height 25
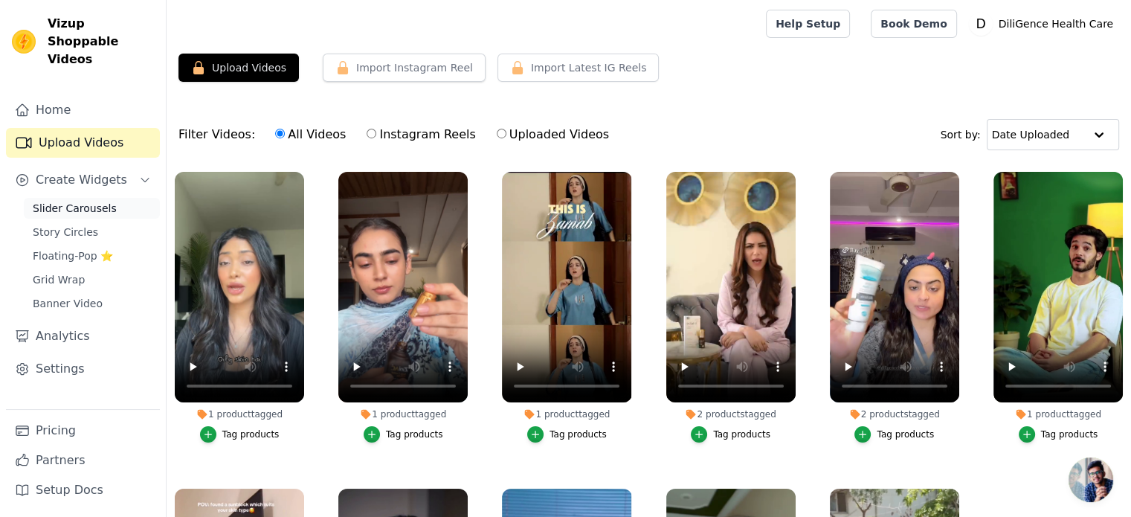
click at [78, 198] on link "Slider Carousels" at bounding box center [92, 208] width 136 height 21
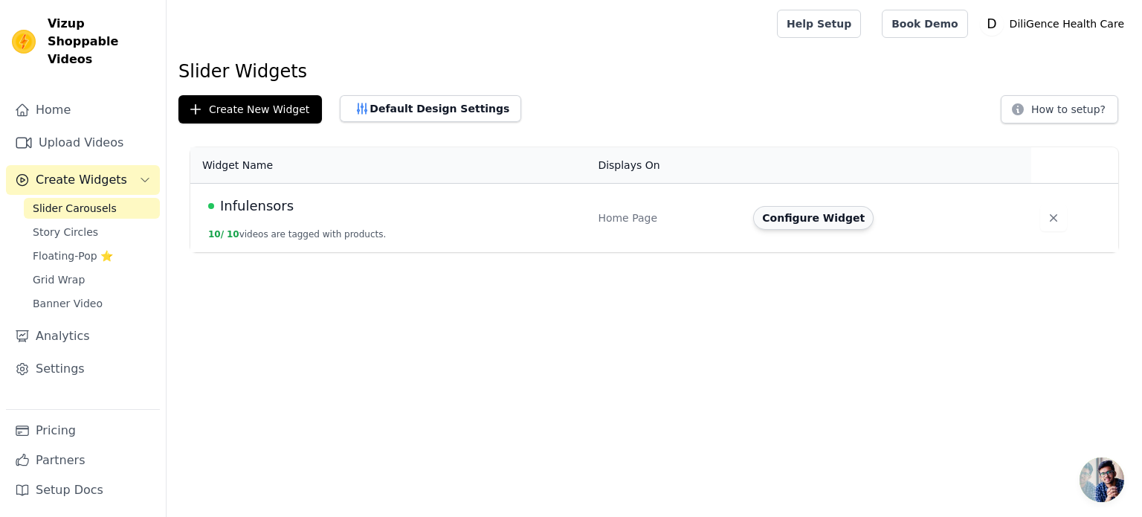
click at [789, 225] on button "Configure Widget" at bounding box center [813, 218] width 120 height 24
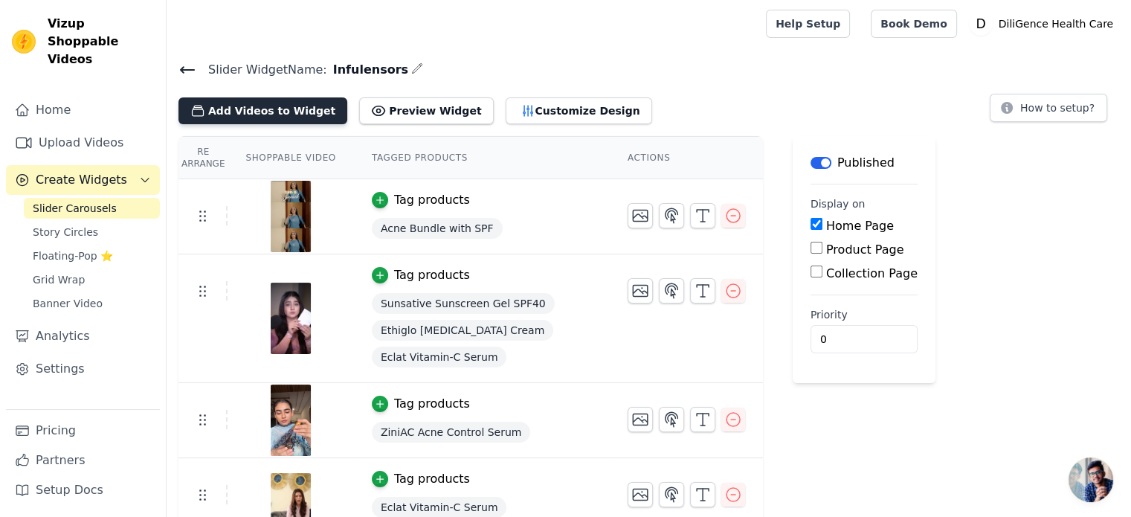
click at [275, 109] on button "Add Videos to Widget" at bounding box center [262, 110] width 169 height 27
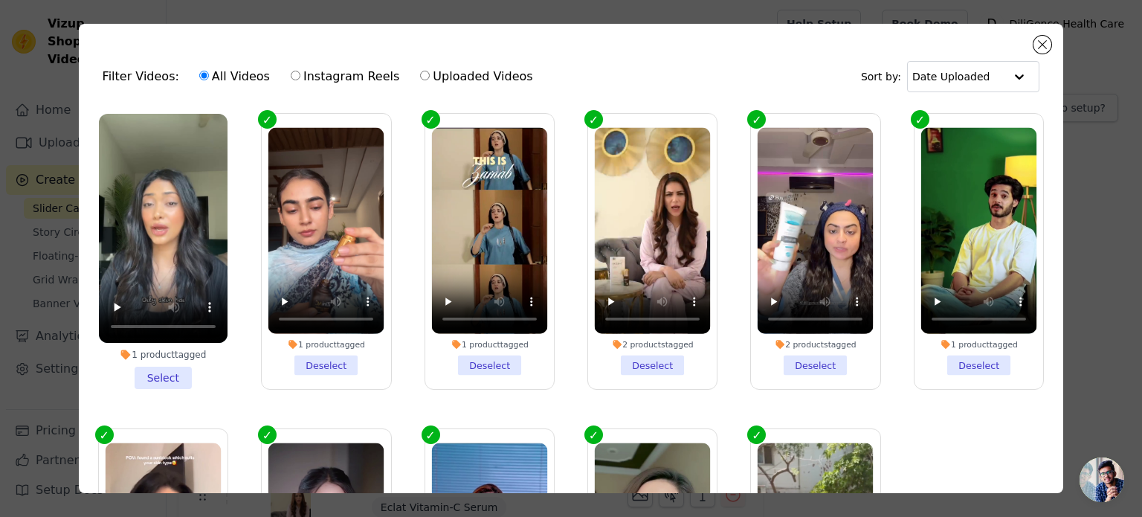
click at [178, 366] on li "1 product tagged Select" at bounding box center [163, 251] width 129 height 275
click at [0, 0] on input "1 product tagged Select" at bounding box center [0, 0] width 0 height 0
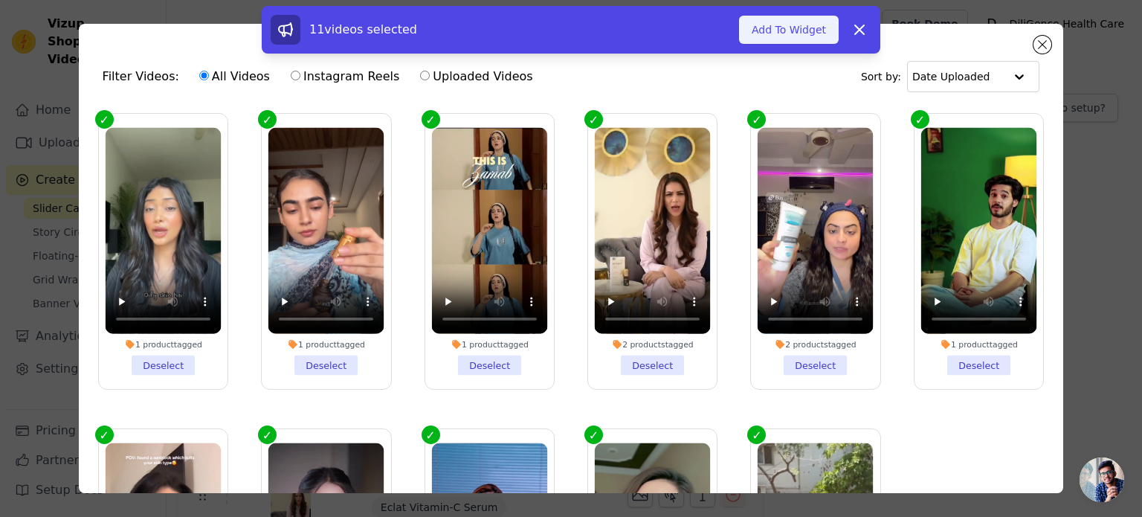
click at [791, 35] on button "Add To Widget" at bounding box center [789, 30] width 100 height 28
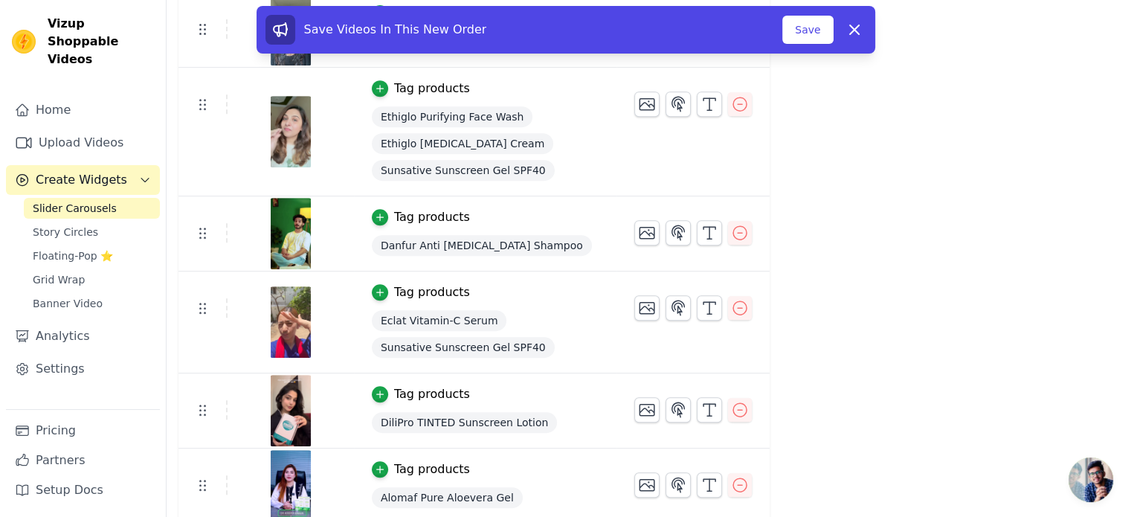
scroll to position [595, 0]
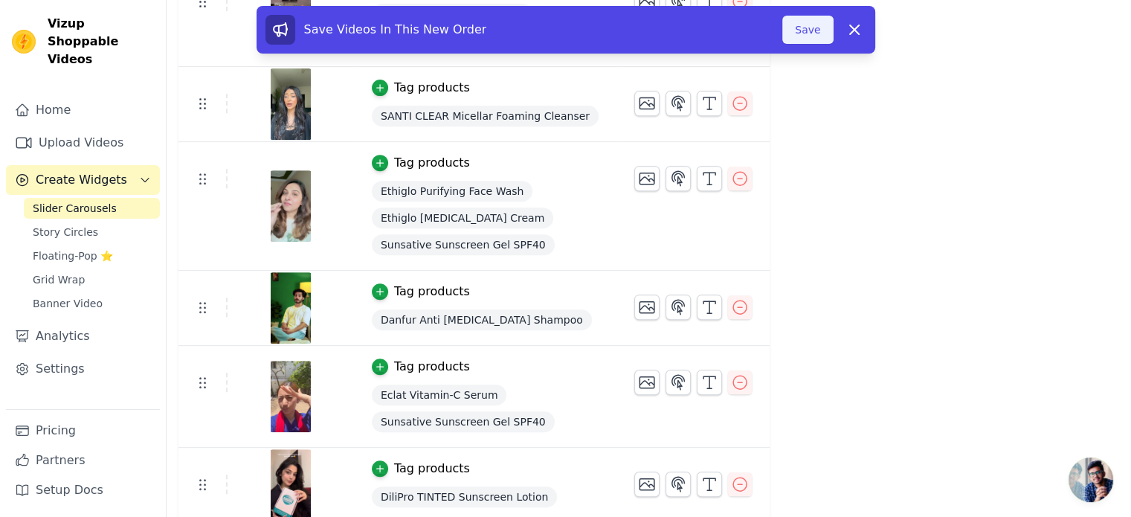
click at [797, 26] on button "Save" at bounding box center [807, 30] width 51 height 28
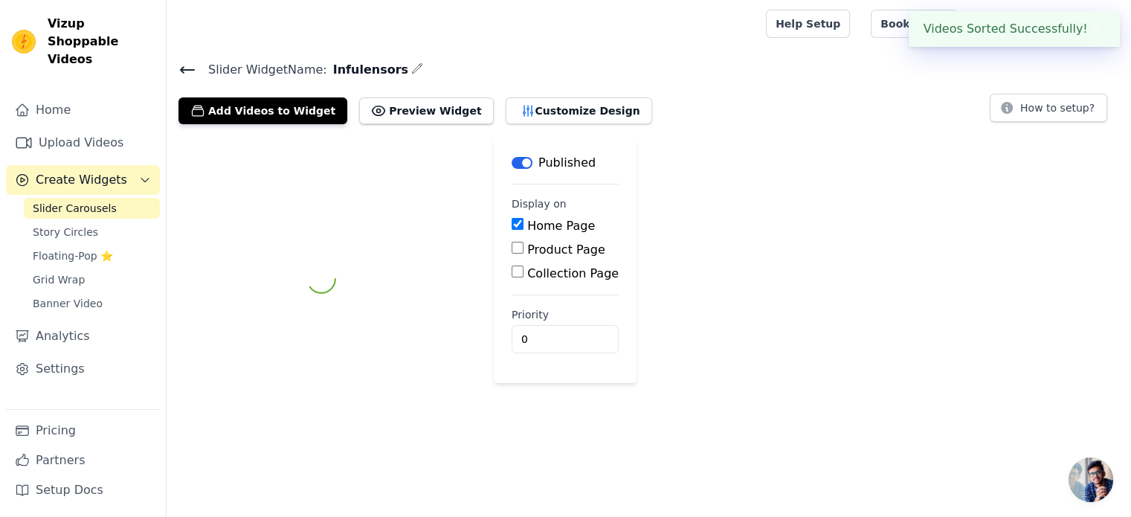
scroll to position [0, 0]
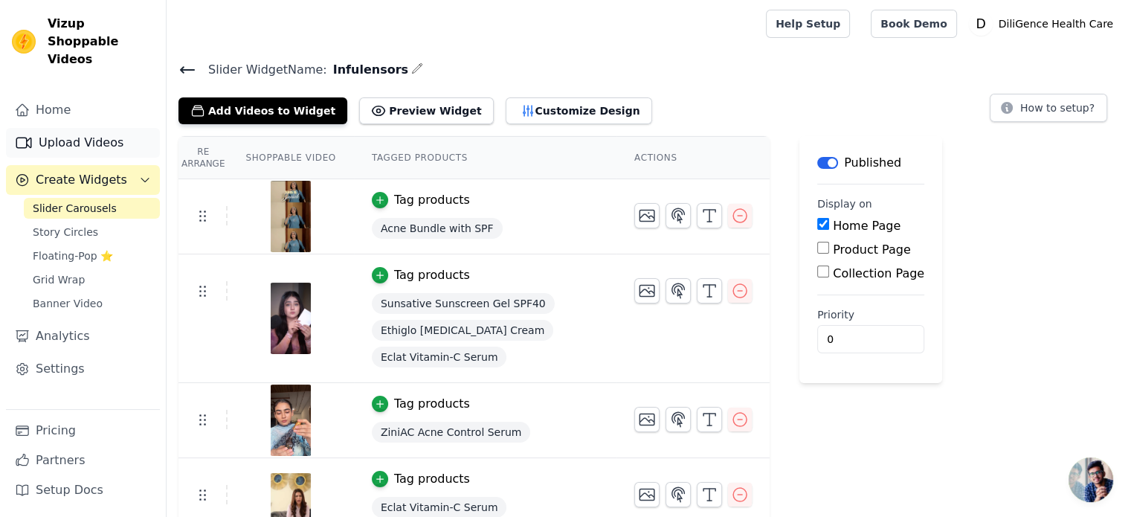
click at [88, 128] on link "Upload Videos" at bounding box center [83, 143] width 154 height 30
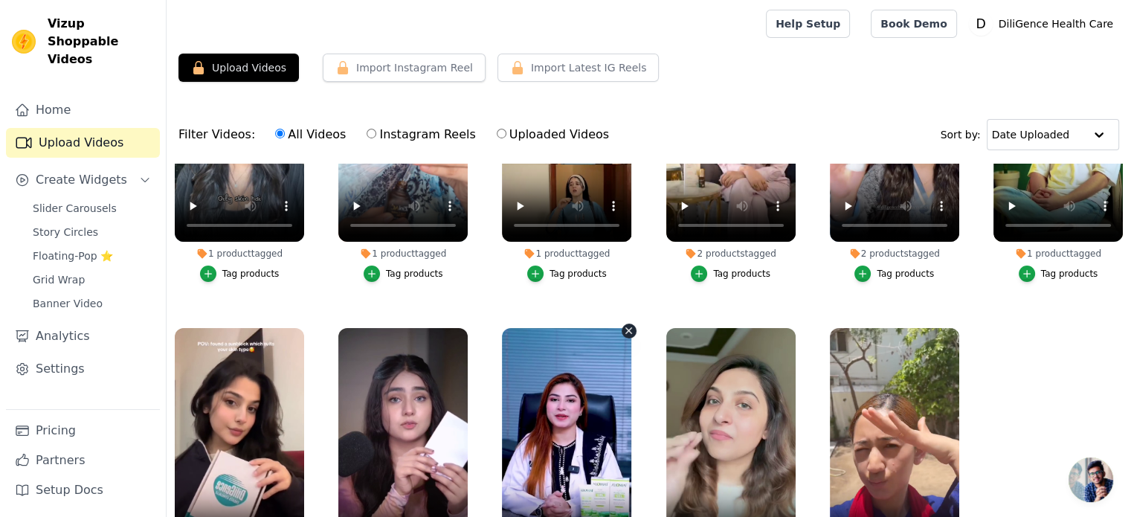
scroll to position [167, 0]
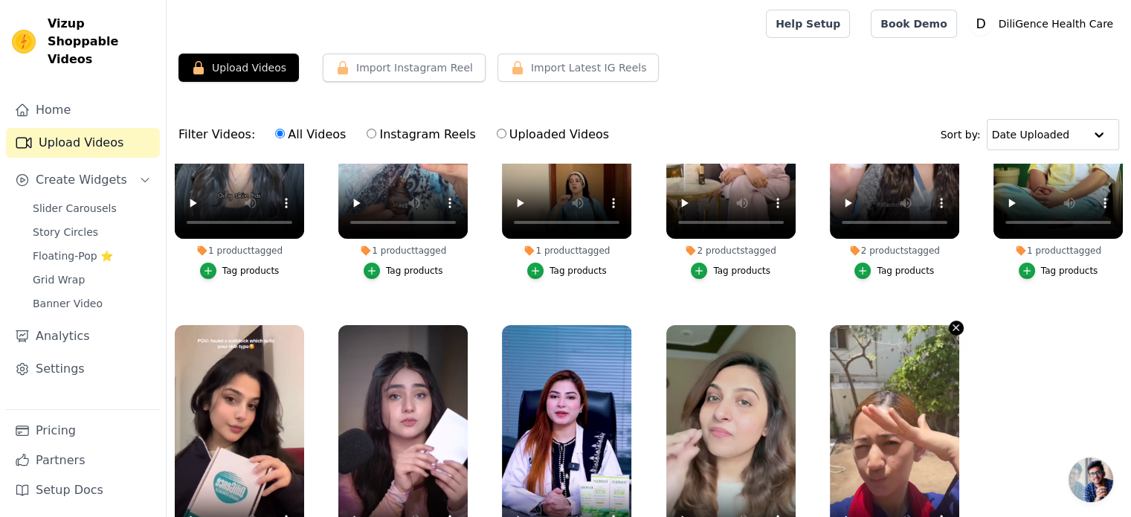
click at [953, 325] on icon "button" at bounding box center [956, 328] width 6 height 6
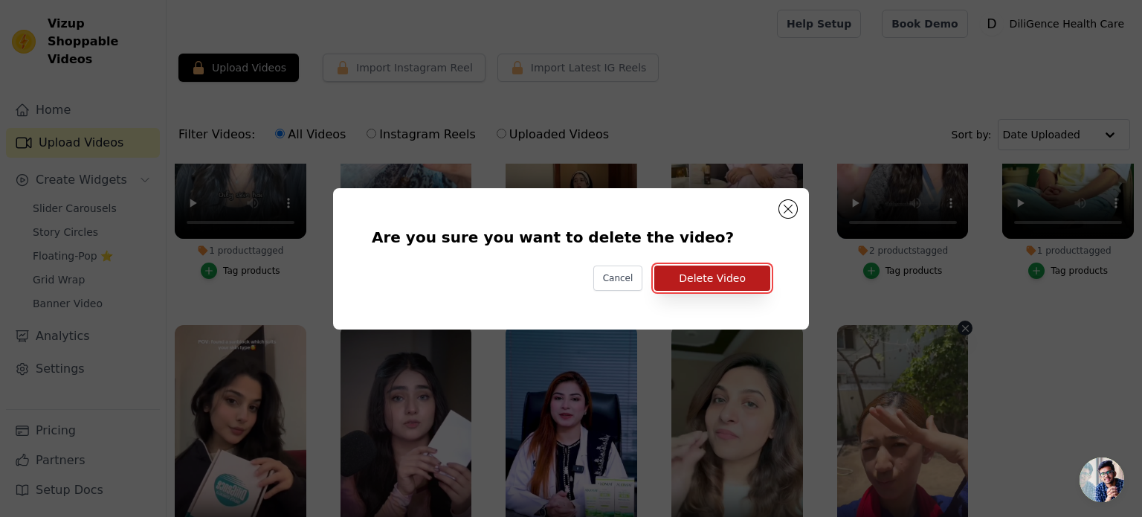
click at [749, 282] on button "Delete Video" at bounding box center [712, 277] width 116 height 25
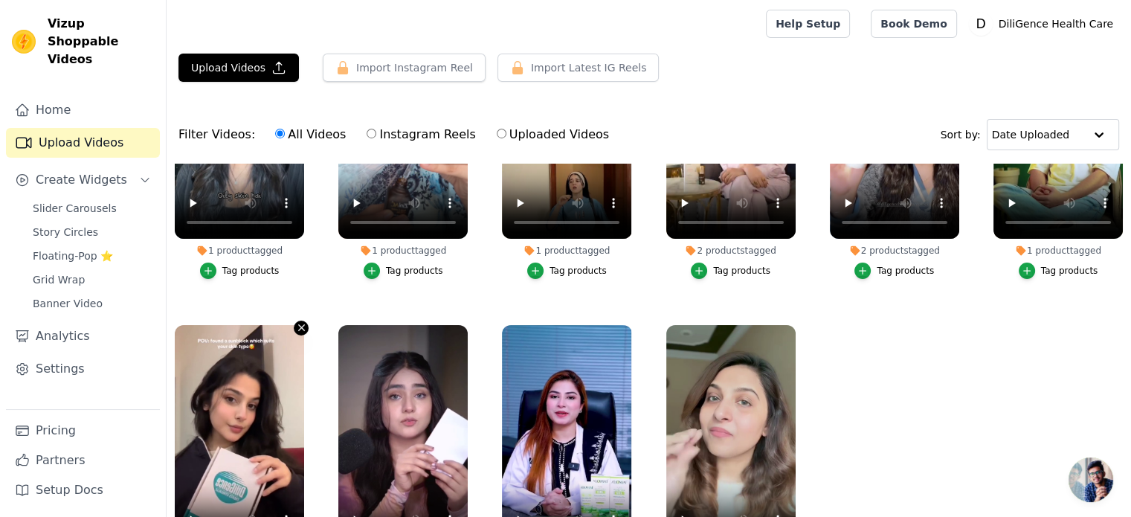
click at [300, 323] on icon "button" at bounding box center [301, 327] width 11 height 11
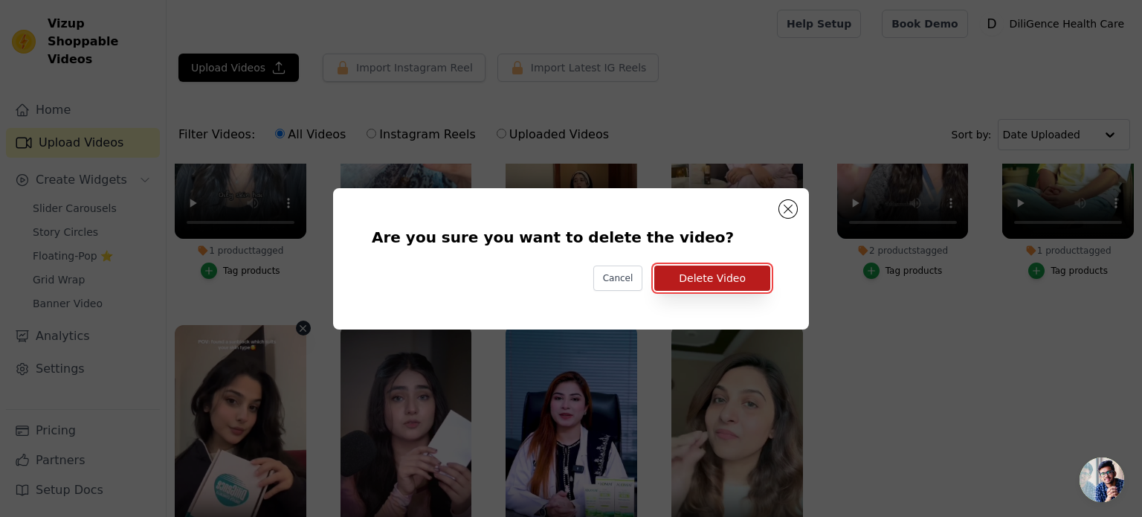
click at [734, 274] on button "Delete Video" at bounding box center [712, 277] width 116 height 25
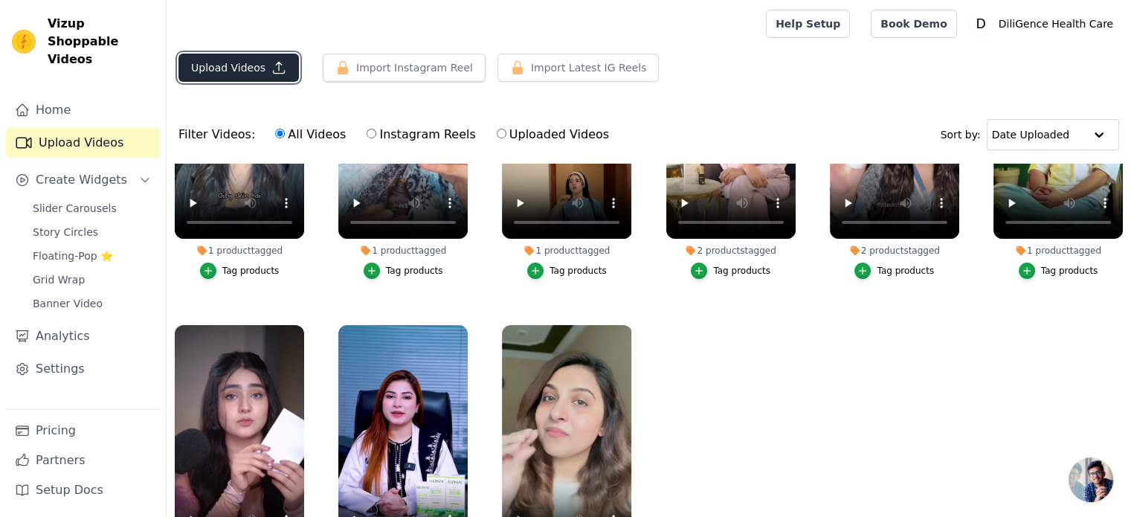
click at [258, 62] on button "Upload Videos" at bounding box center [238, 68] width 120 height 28
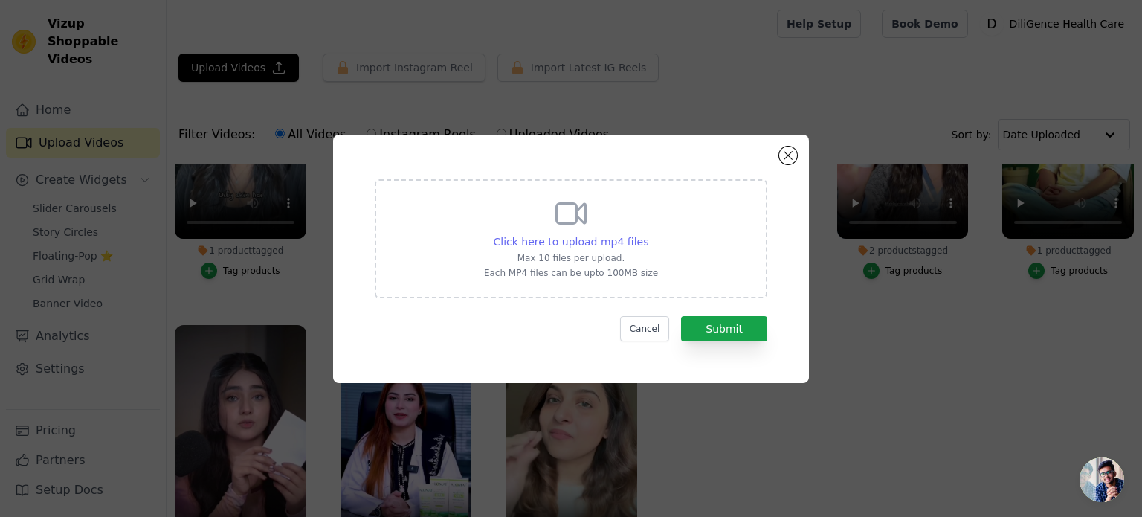
click at [553, 243] on span "Click here to upload mp4 files" at bounding box center [571, 242] width 155 height 12
click at [647, 234] on input "Click here to upload mp4 files Max 10 files per upload. Each MP4 files can be u…" at bounding box center [647, 233] width 1 height 1
type input "C:\fakepath\WhatsApp Video [DATE] 4.15.55 AM.mp4"
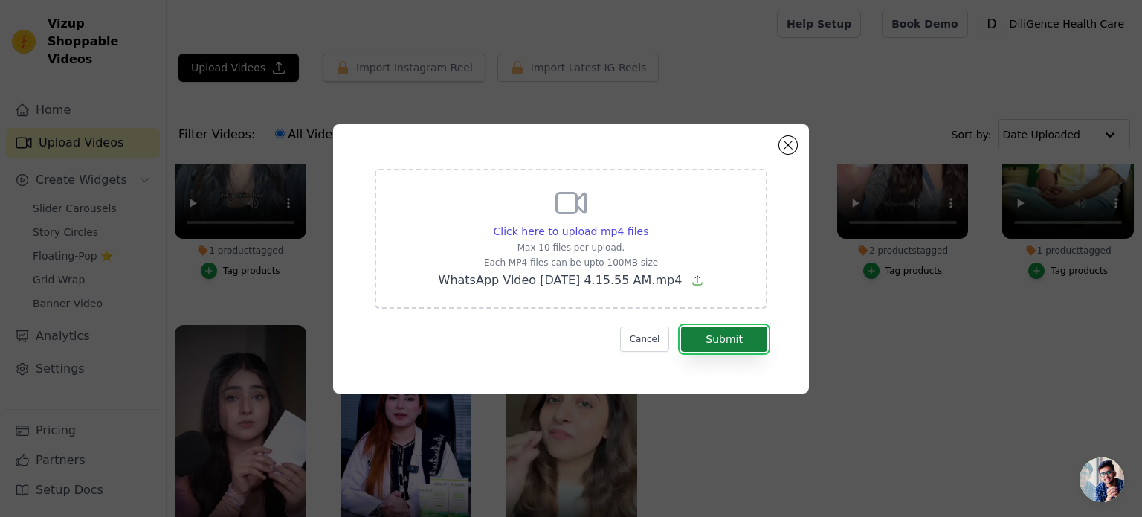
click at [708, 334] on button "Submit" at bounding box center [724, 338] width 86 height 25
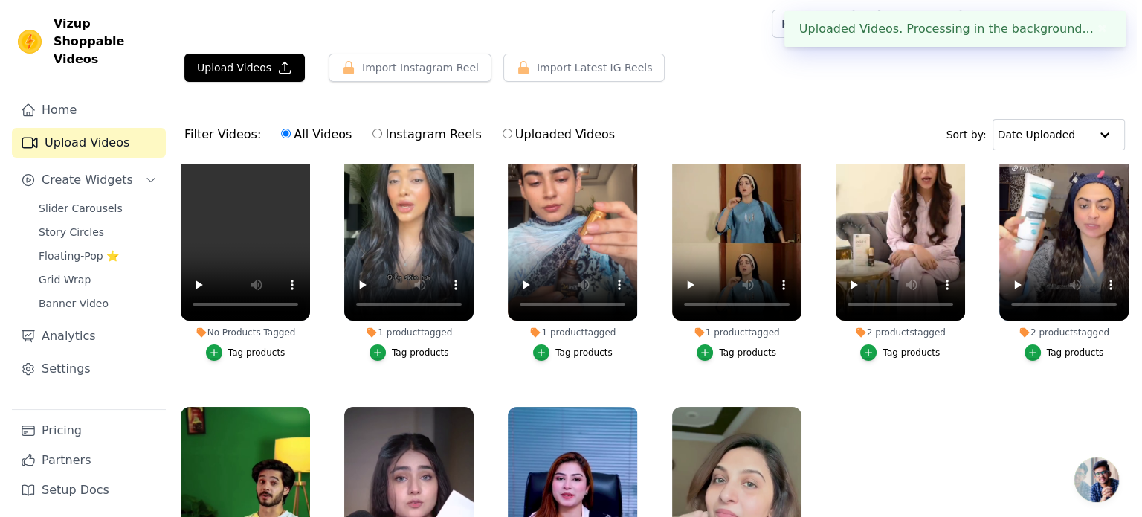
scroll to position [18, 0]
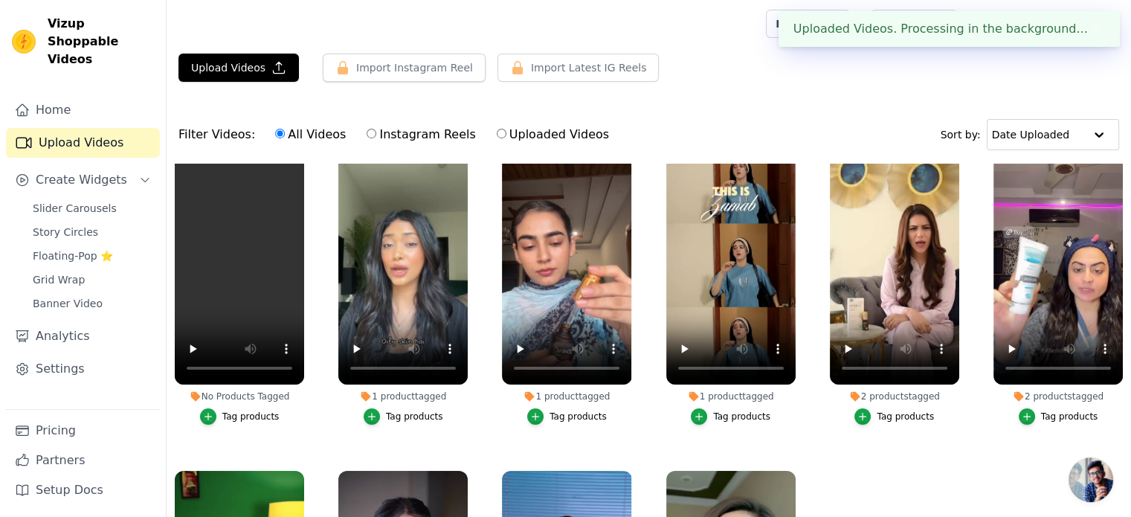
click at [232, 411] on div "Tag products" at bounding box center [250, 416] width 57 height 12
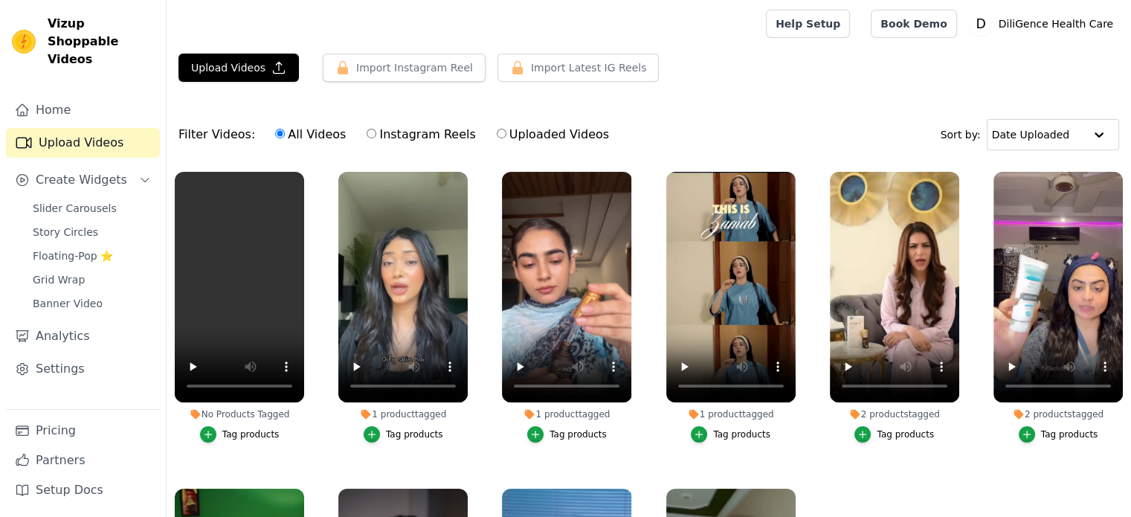
click at [232, 430] on div "Tag products" at bounding box center [250, 434] width 57 height 12
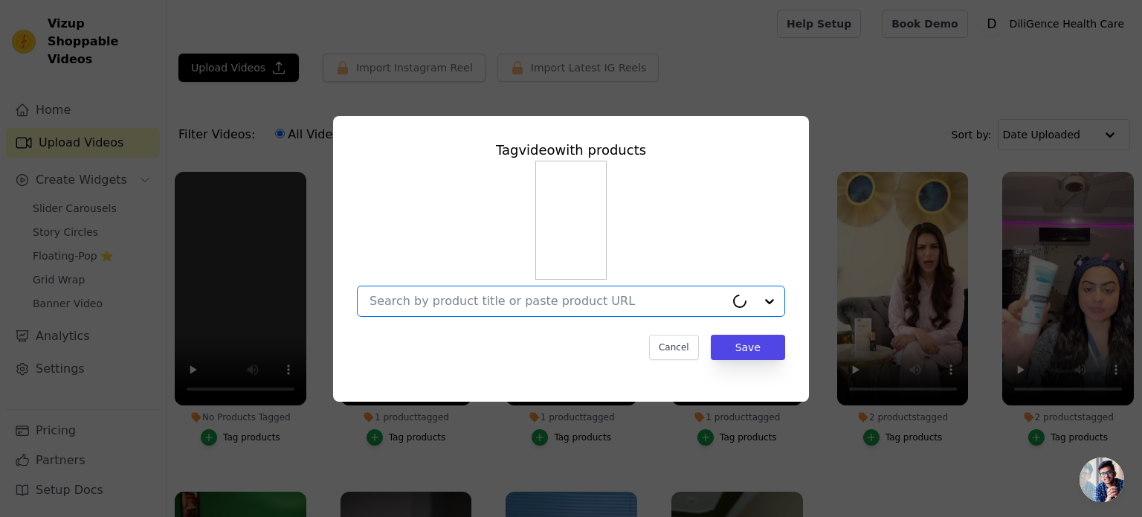
click at [546, 306] on input "No Products Tagged Tag video with products Option undefined, selected. Select i…" at bounding box center [546, 301] width 355 height 14
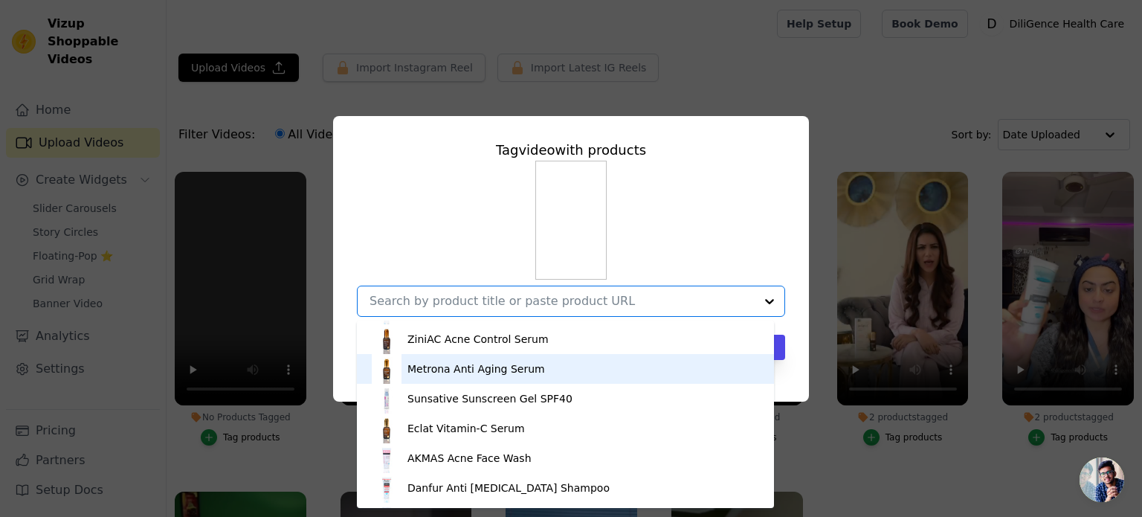
scroll to position [446, 0]
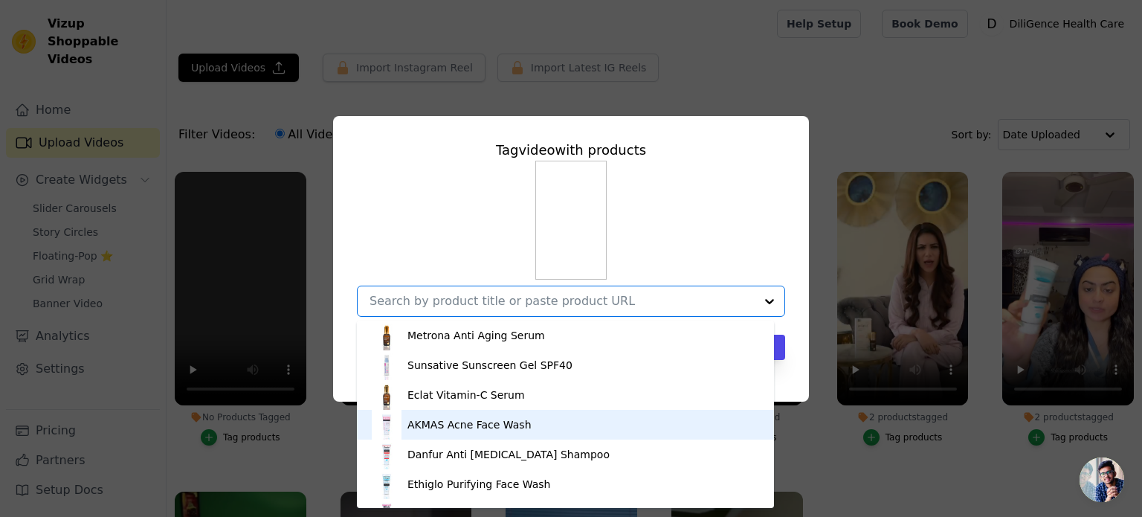
click at [450, 425] on div "AKMAS Acne Face Wash" at bounding box center [469, 424] width 124 height 15
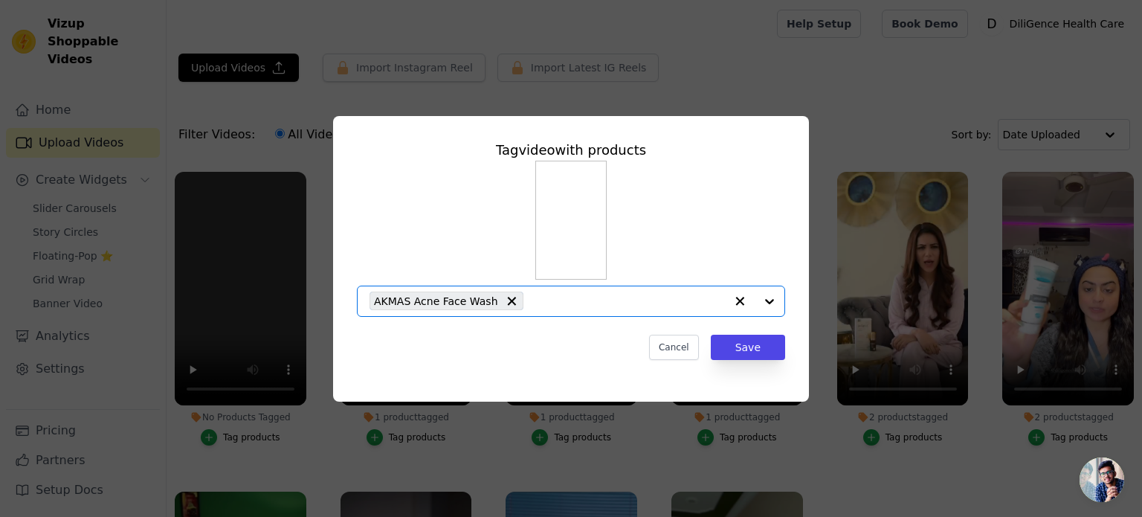
click at [578, 307] on input "No Products Tagged Tag video with products Option AKMAS Acne Face Wash, selecte…" at bounding box center [628, 301] width 194 height 14
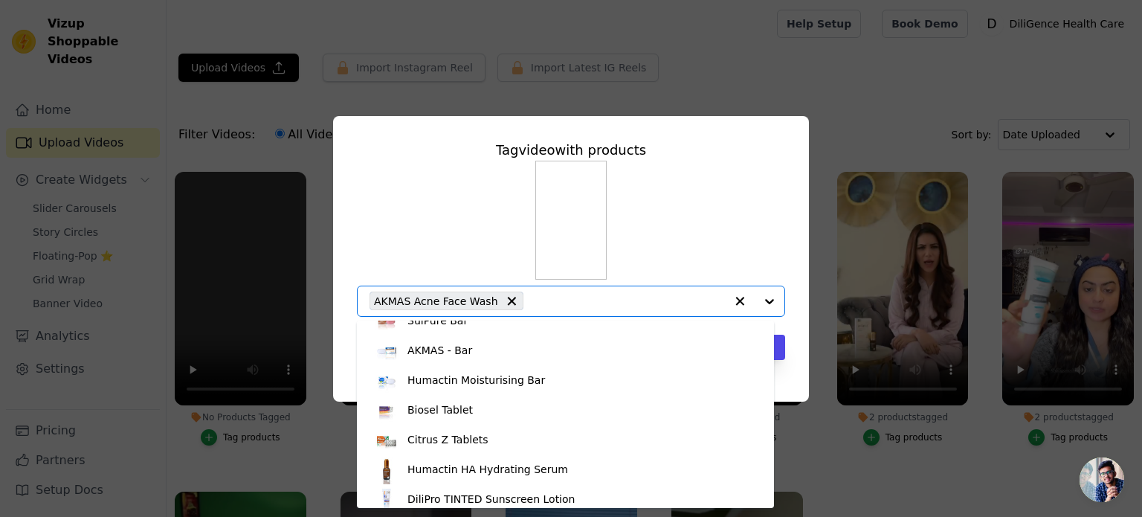
scroll to position [297, 0]
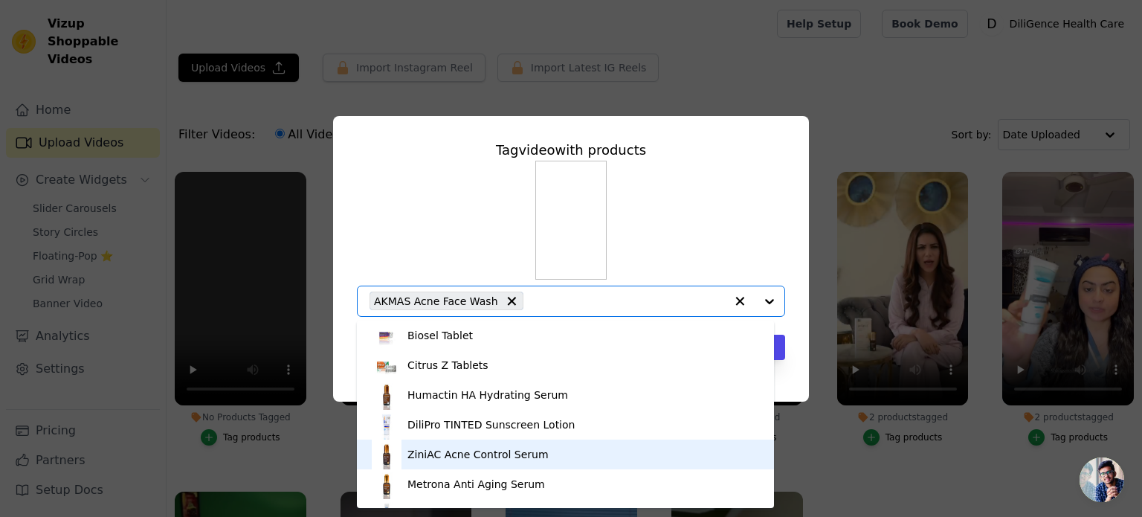
click at [449, 457] on div "ZiniAC Acne Control Serum" at bounding box center [477, 454] width 141 height 15
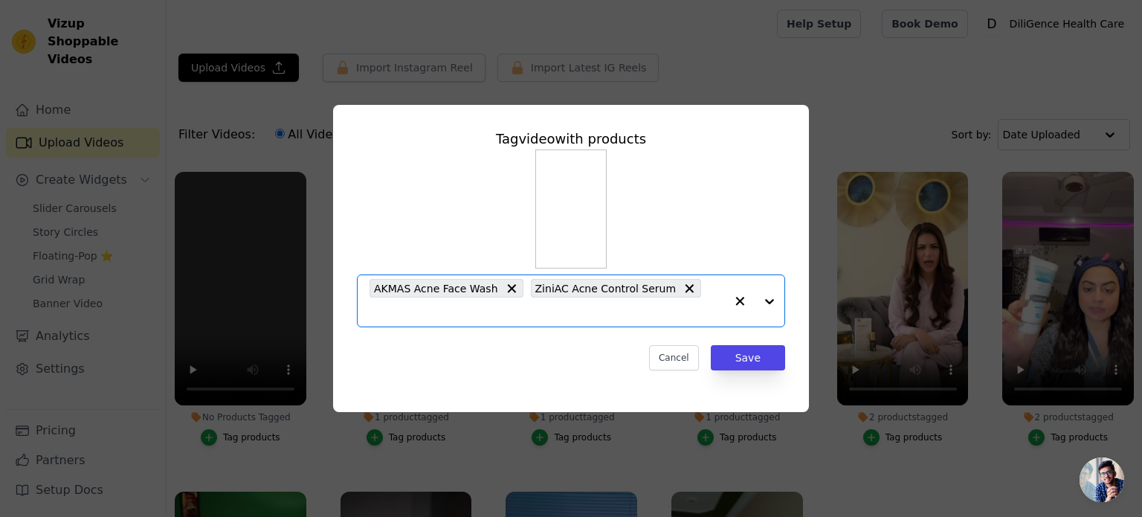
click at [688, 305] on input "No Products Tagged Tag video with products Option AKMAS Acne Face Wash, ZiniAC …" at bounding box center [546, 312] width 355 height 14
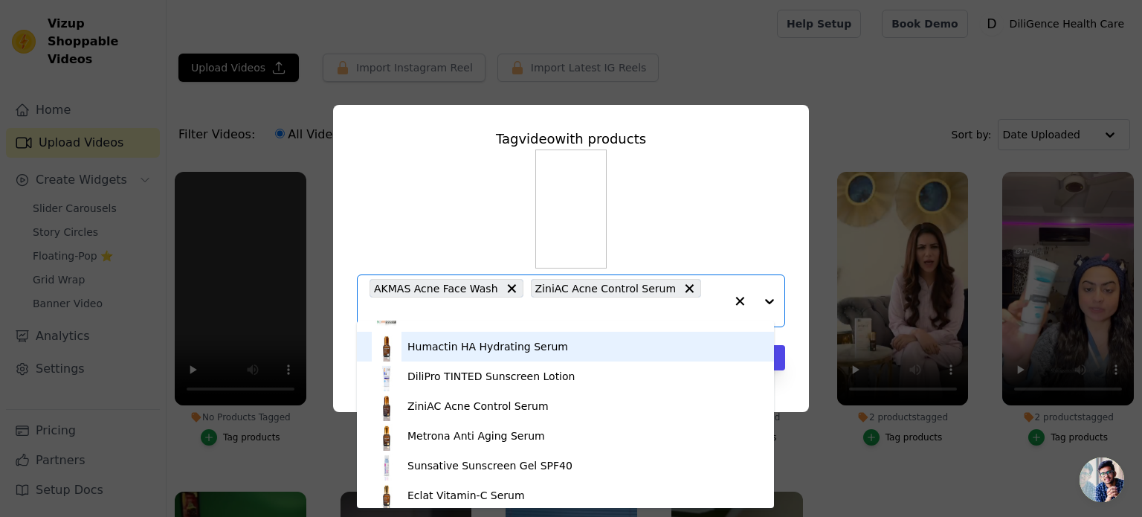
scroll to position [372, 0]
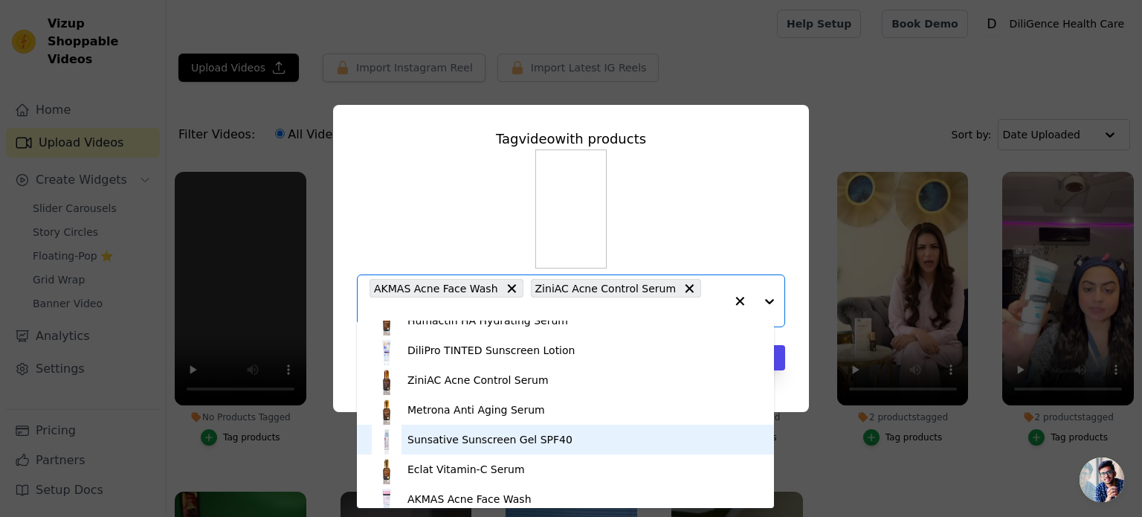
click at [467, 430] on div "Sunsative Sunscreen Gel SPF40" at bounding box center [565, 439] width 387 height 30
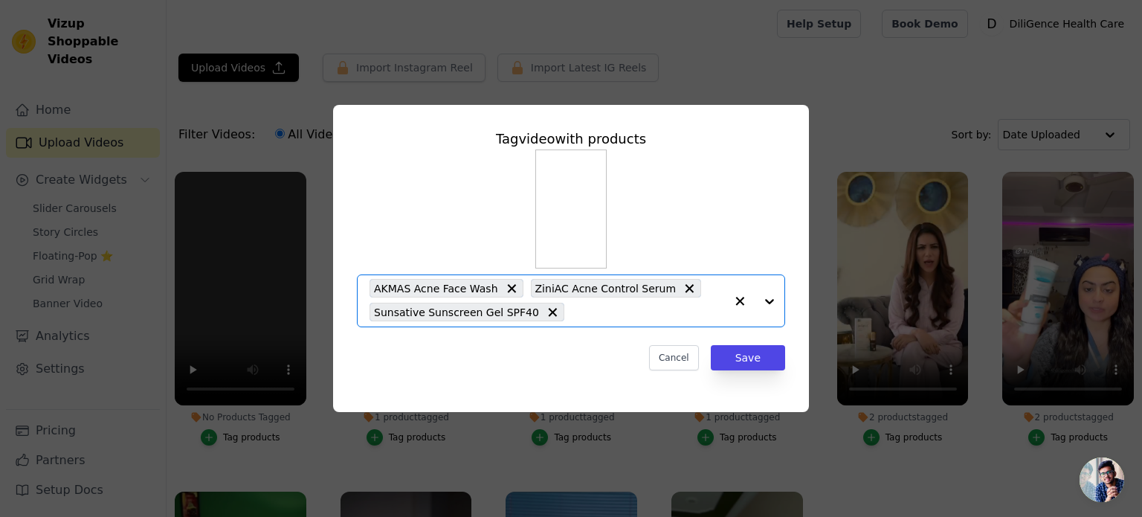
click at [611, 319] on input "No Products Tagged Tag video with products Option AKMAS Acne Face Wash, ZiniAC …" at bounding box center [648, 312] width 153 height 14
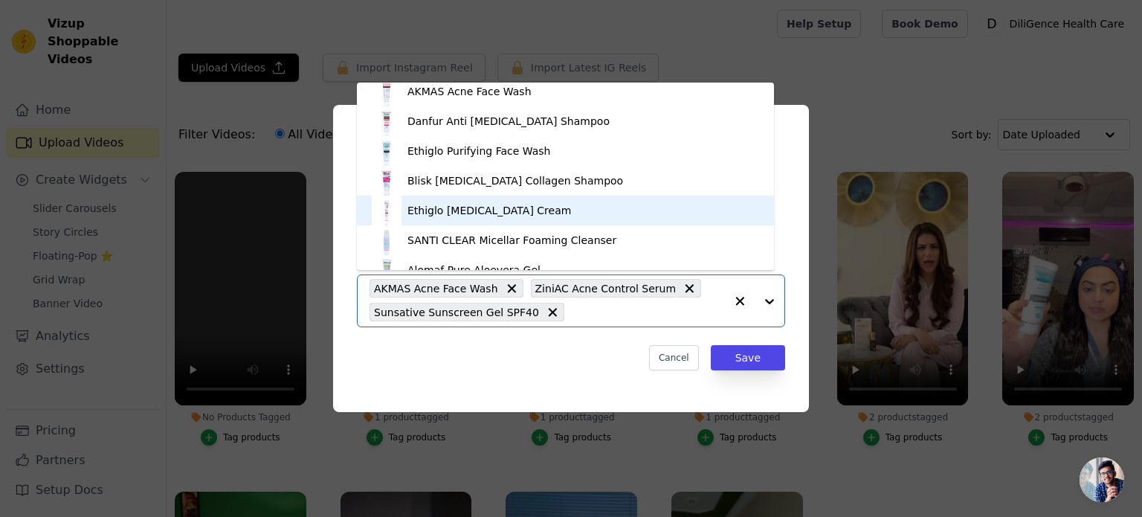
scroll to position [615, 0]
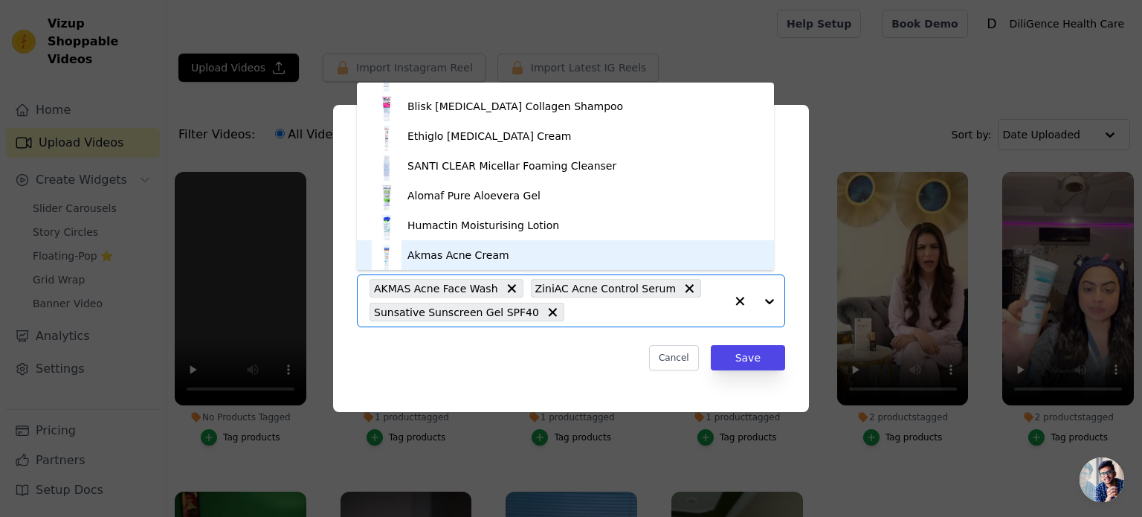
click at [500, 240] on div "Akmas Acne Cream" at bounding box center [565, 255] width 387 height 30
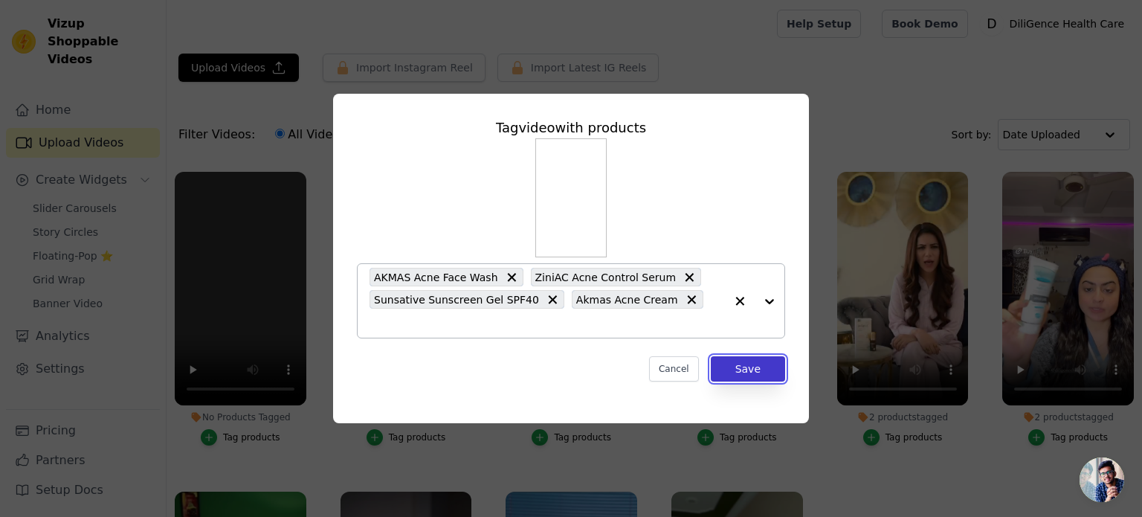
click at [751, 356] on button "Save" at bounding box center [748, 368] width 74 height 25
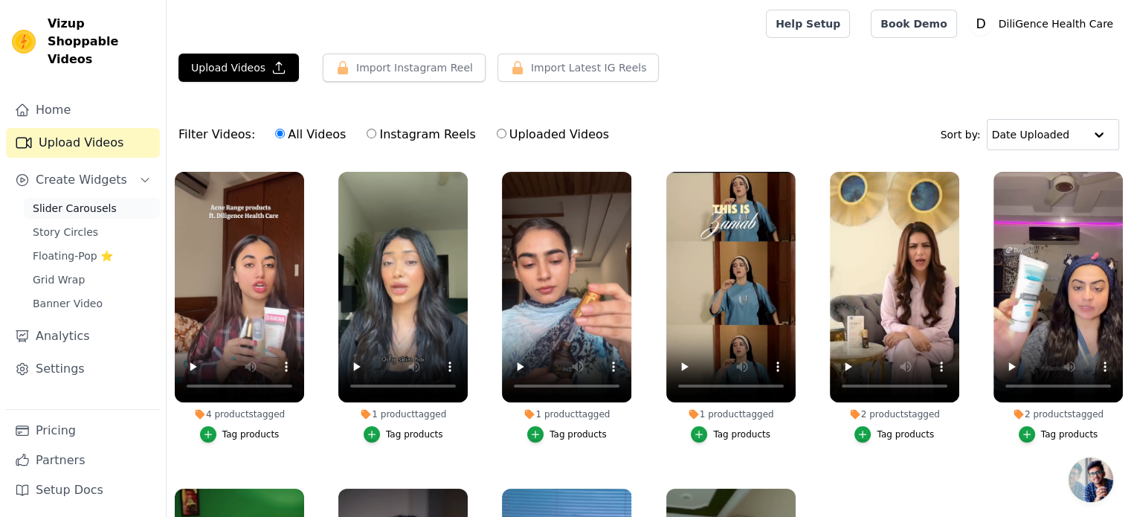
click at [80, 201] on span "Slider Carousels" at bounding box center [75, 208] width 84 height 15
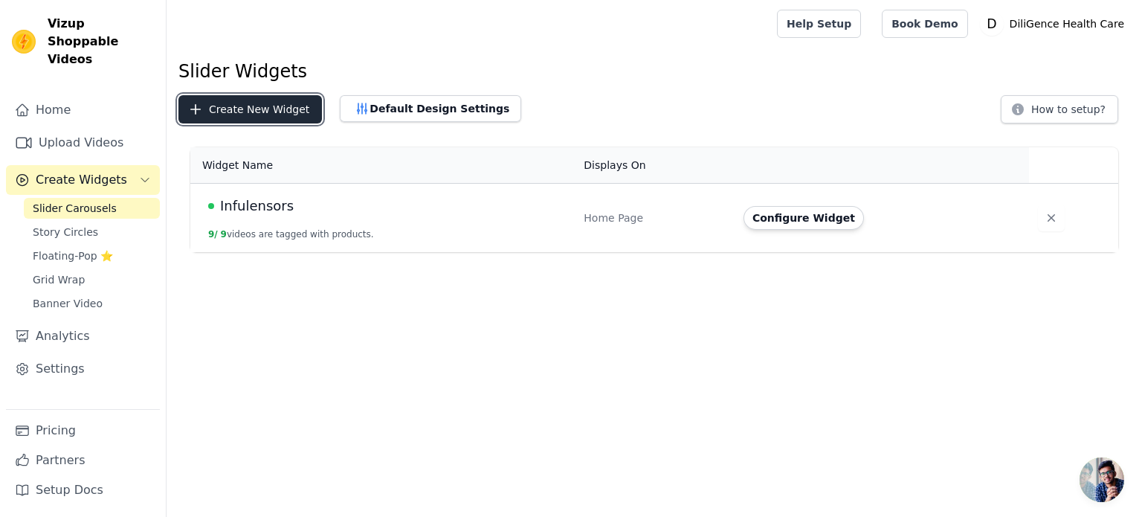
click at [251, 109] on button "Create New Widget" at bounding box center [249, 109] width 143 height 28
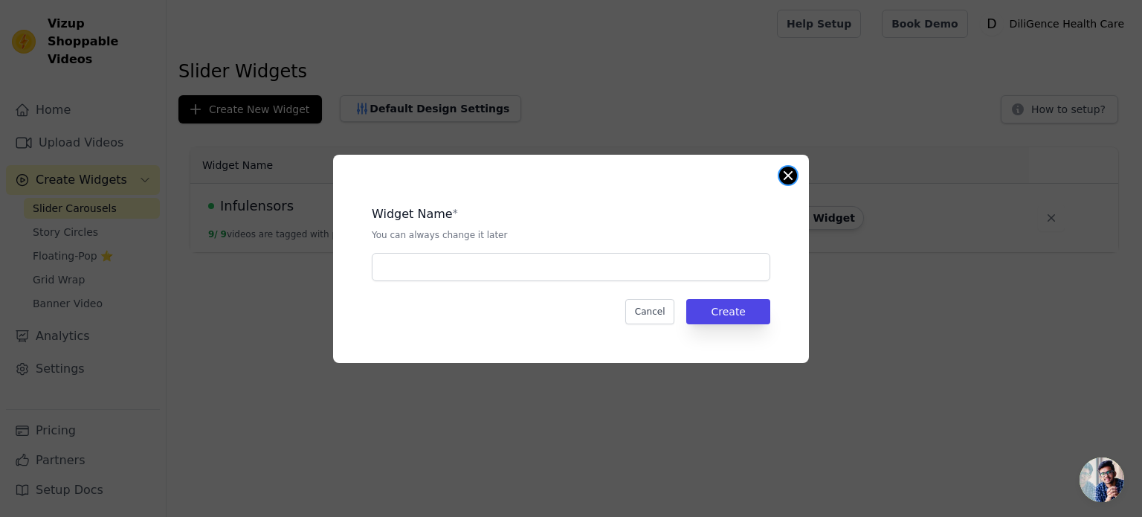
click at [782, 171] on button "Close modal" at bounding box center [788, 176] width 18 height 18
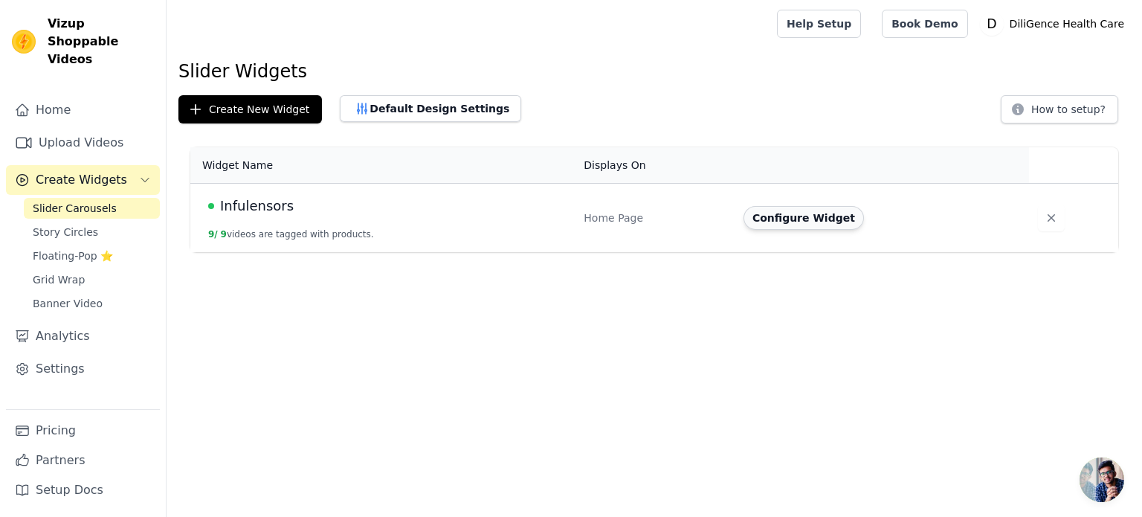
click at [791, 219] on button "Configure Widget" at bounding box center [803, 218] width 120 height 24
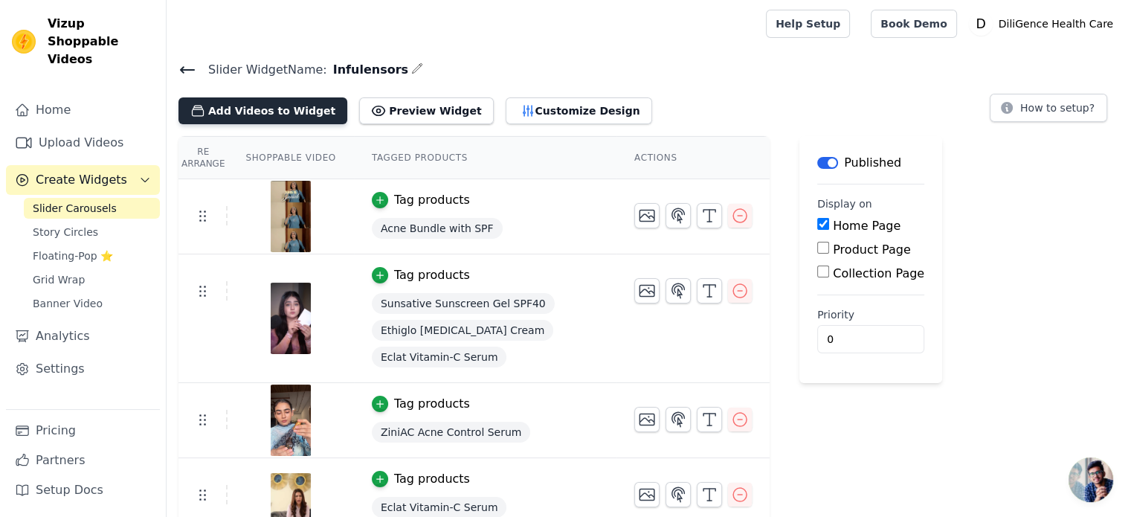
click at [224, 116] on button "Add Videos to Widget" at bounding box center [262, 110] width 169 height 27
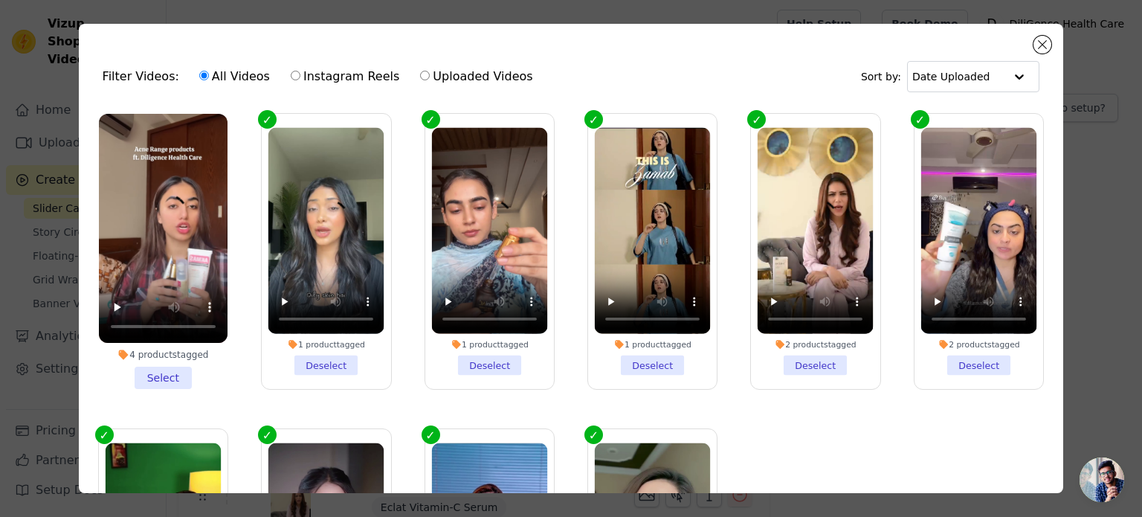
click at [155, 360] on li "4 products tagged Select" at bounding box center [163, 251] width 129 height 275
click at [0, 0] on input "4 products tagged Select" at bounding box center [0, 0] width 0 height 0
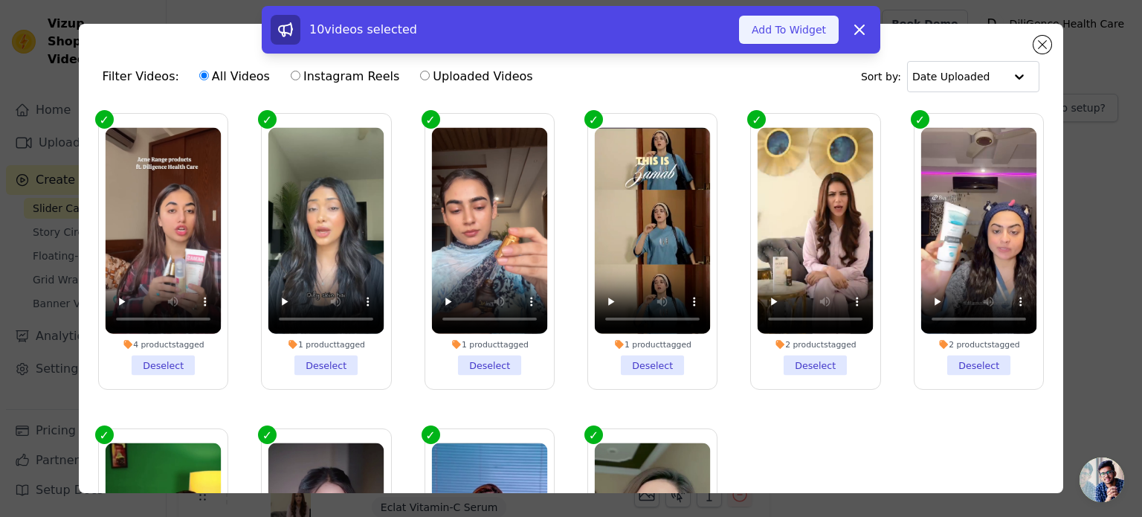
click at [794, 27] on button "Add To Widget" at bounding box center [789, 30] width 100 height 28
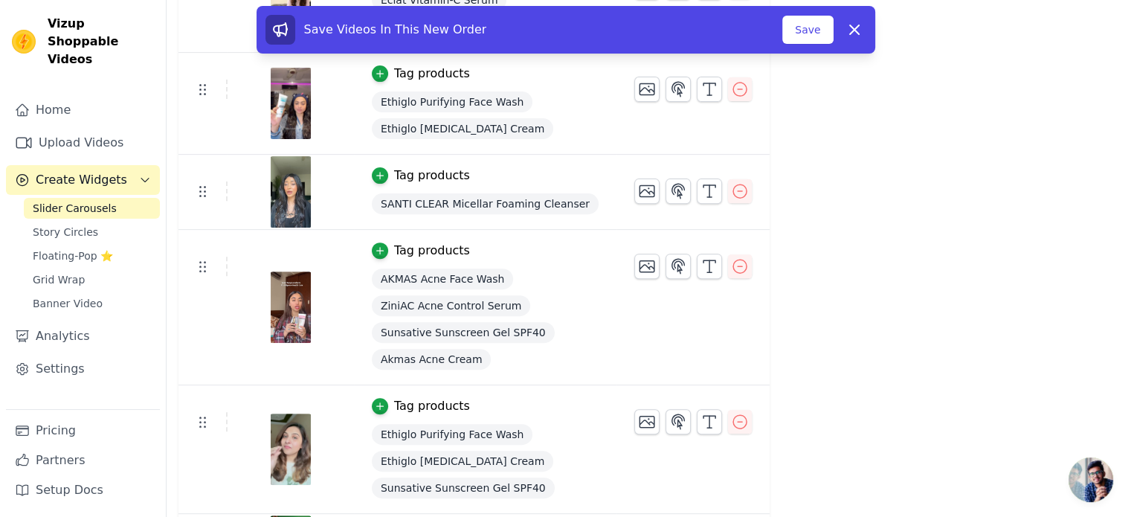
scroll to position [595, 0]
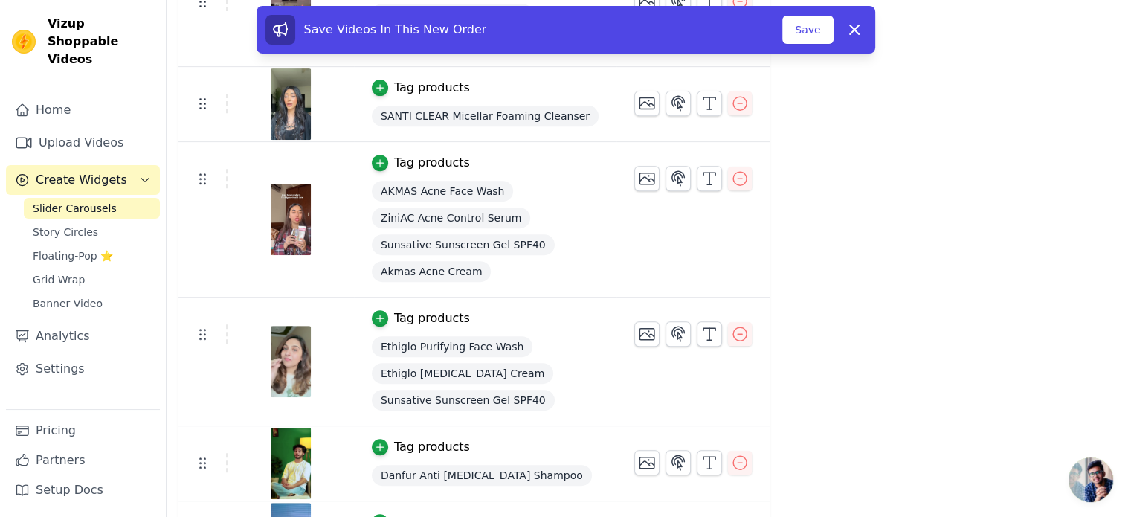
click at [803, 44] on div "Save Videos In This New Order Save Dismiss" at bounding box center [565, 30] width 601 height 30
click at [805, 36] on button "Save" at bounding box center [807, 30] width 51 height 28
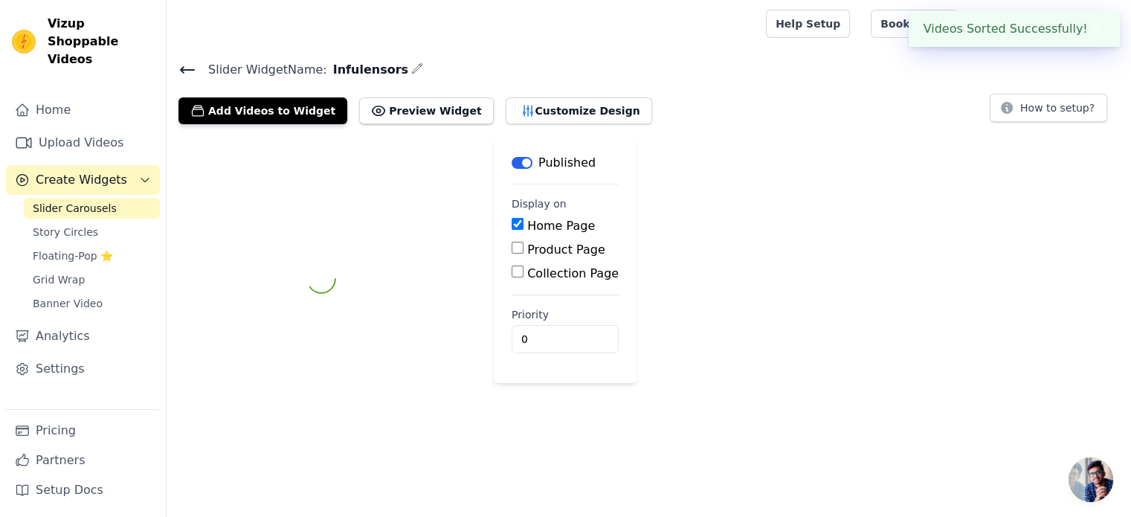
scroll to position [0, 0]
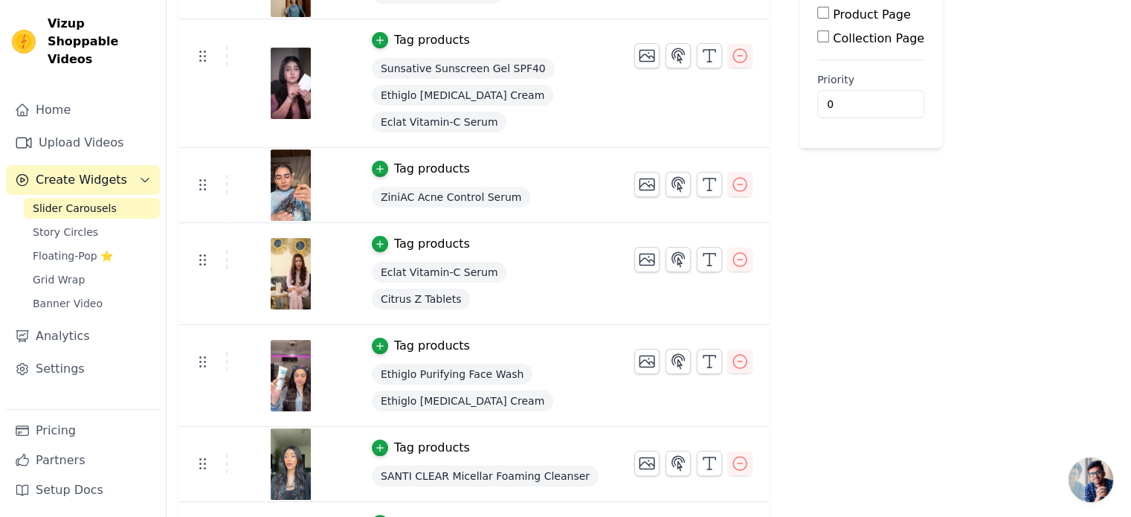
scroll to position [149, 0]
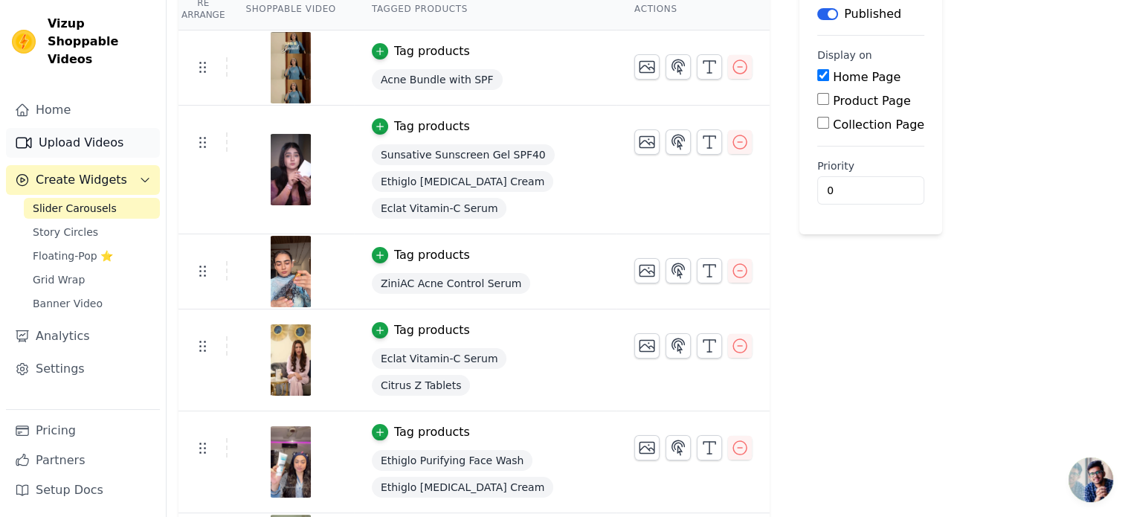
click at [99, 128] on link "Upload Videos" at bounding box center [83, 143] width 154 height 30
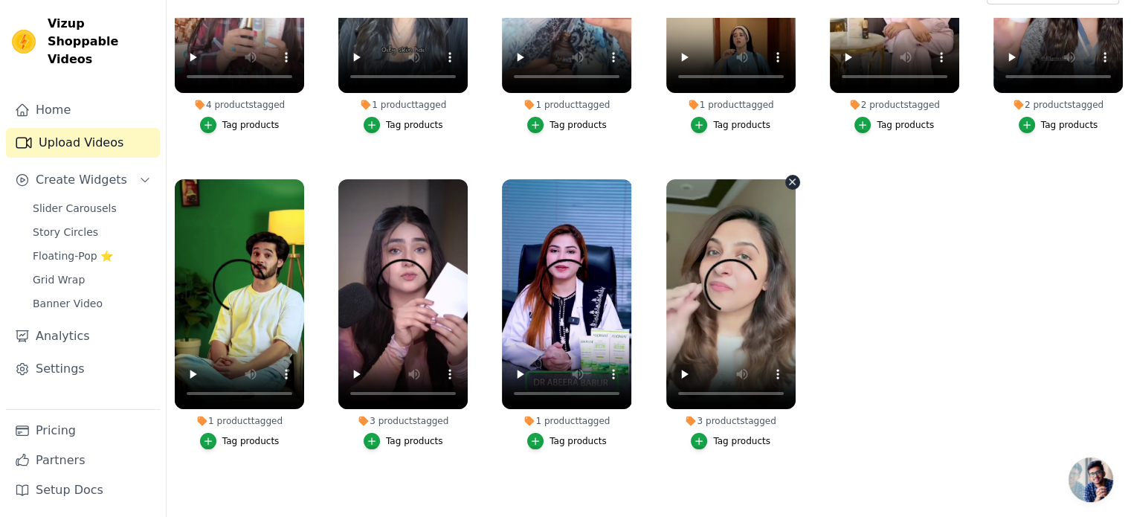
scroll to position [151, 0]
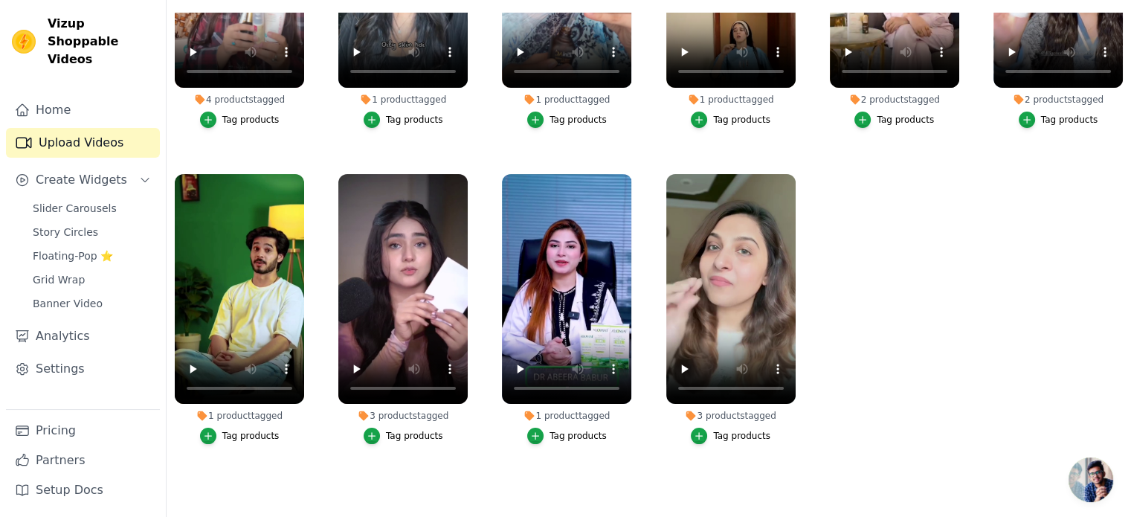
click at [724, 430] on div "Tag products" at bounding box center [741, 436] width 57 height 12
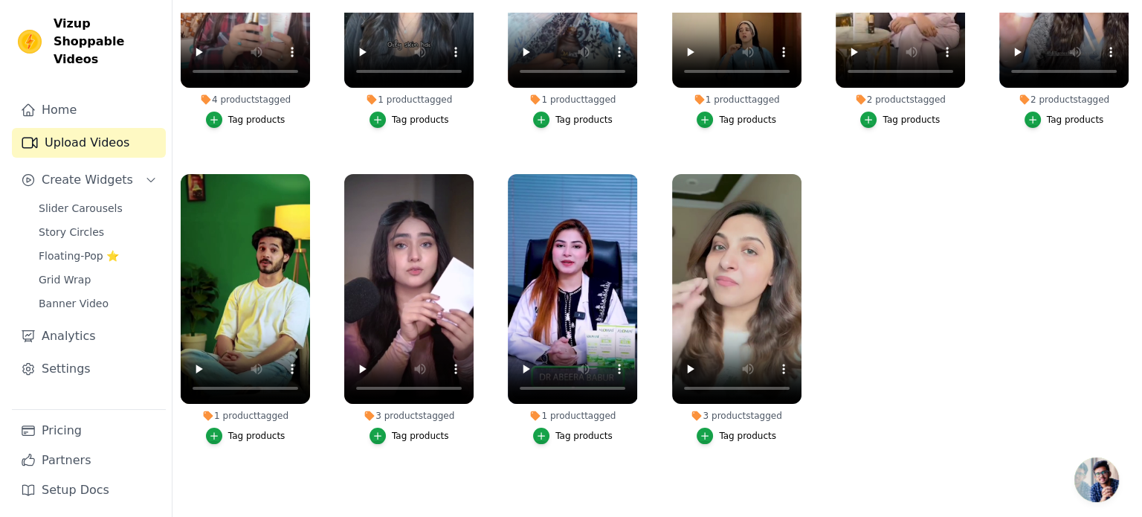
scroll to position [0, 0]
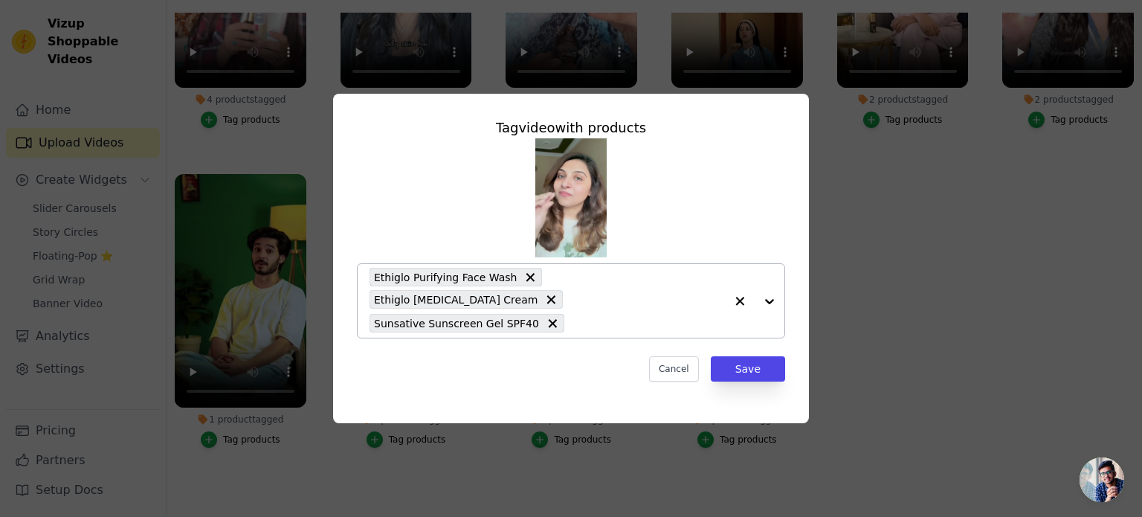
click at [523, 285] on icon at bounding box center [530, 277] width 15 height 15
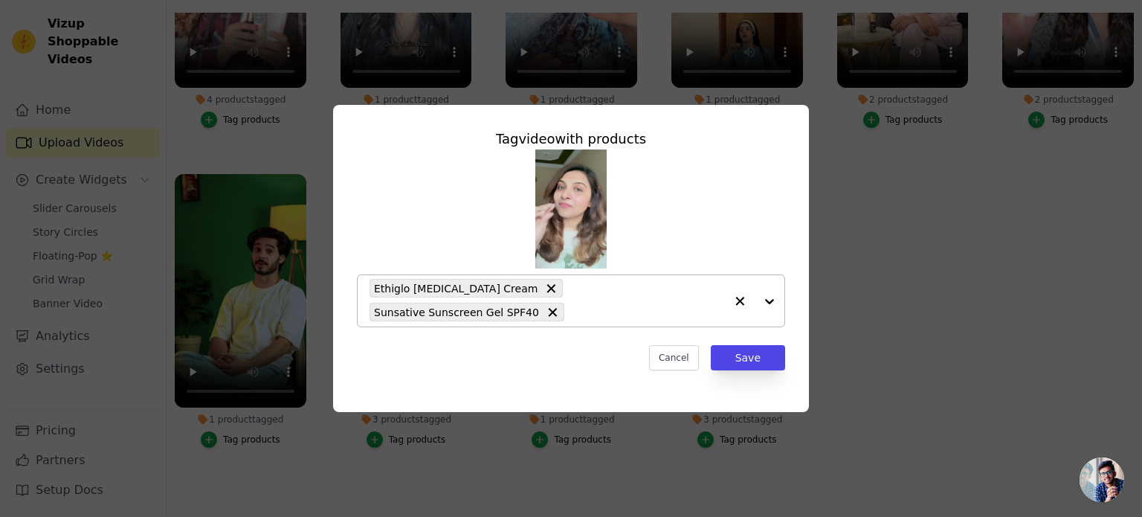
click at [764, 300] on div at bounding box center [754, 300] width 59 height 51
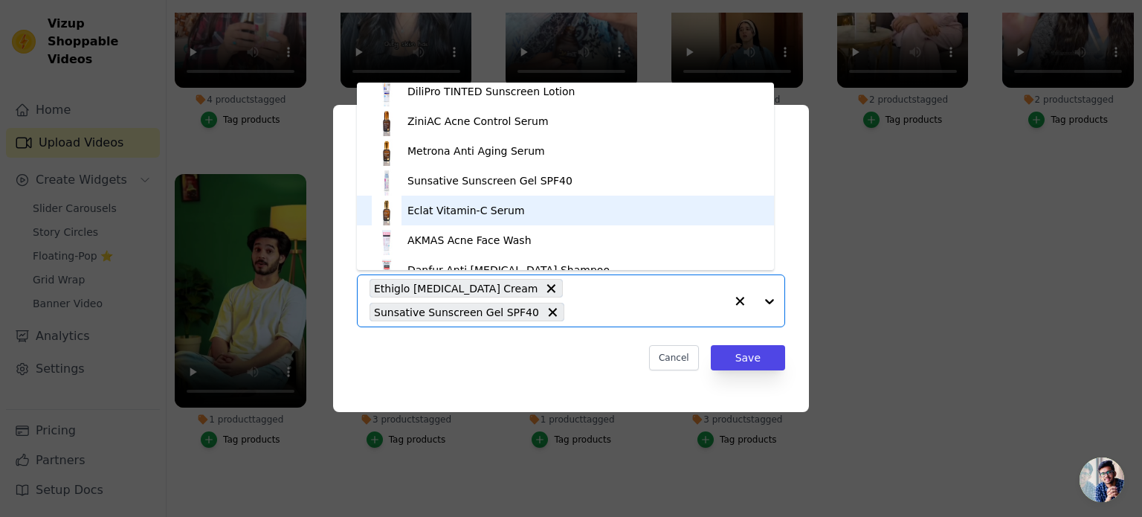
scroll to position [467, 0]
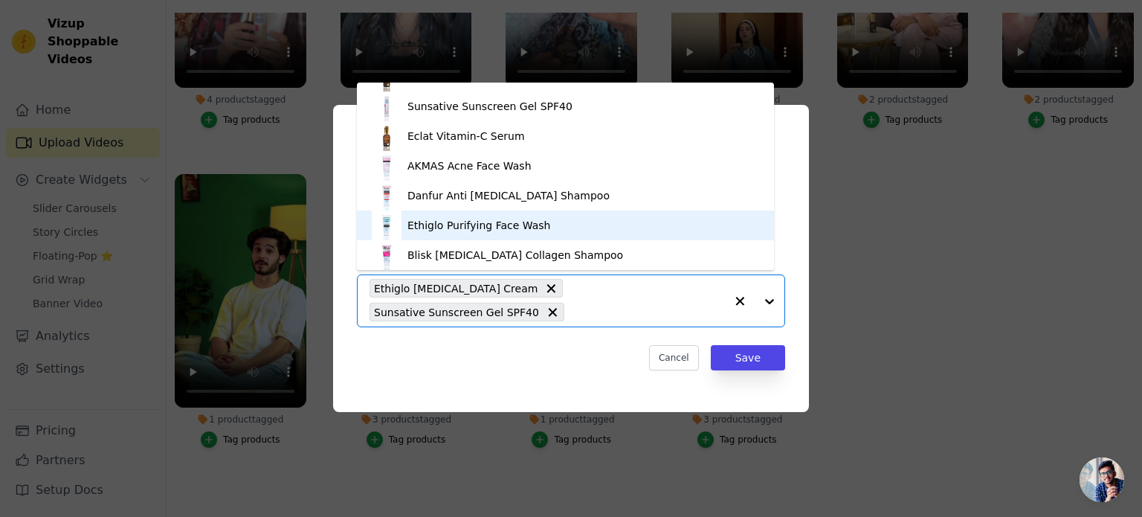
click at [533, 218] on div "Ethiglo Purifying Face Wash" at bounding box center [478, 225] width 143 height 15
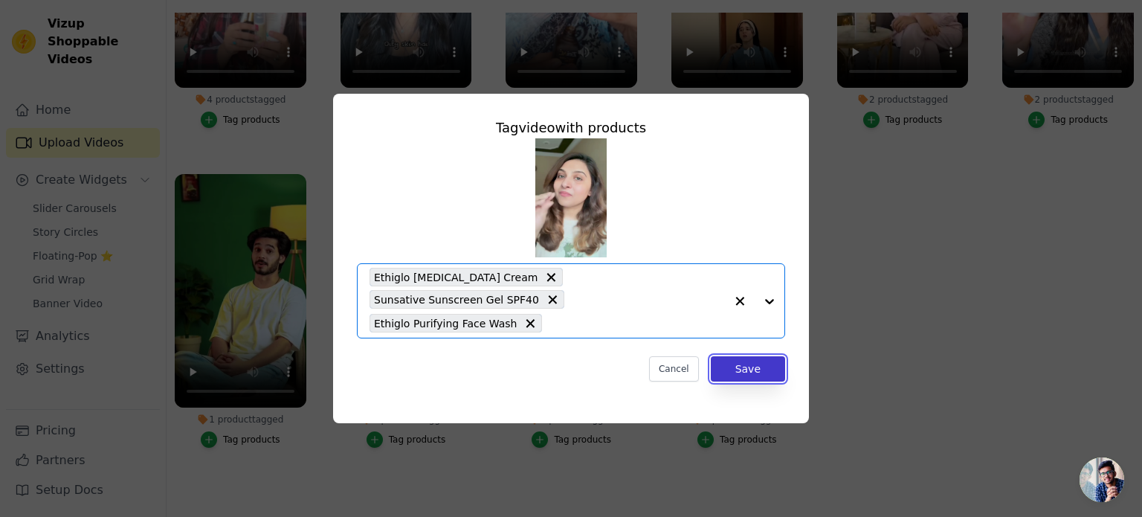
click at [755, 364] on button "Save" at bounding box center [748, 368] width 74 height 25
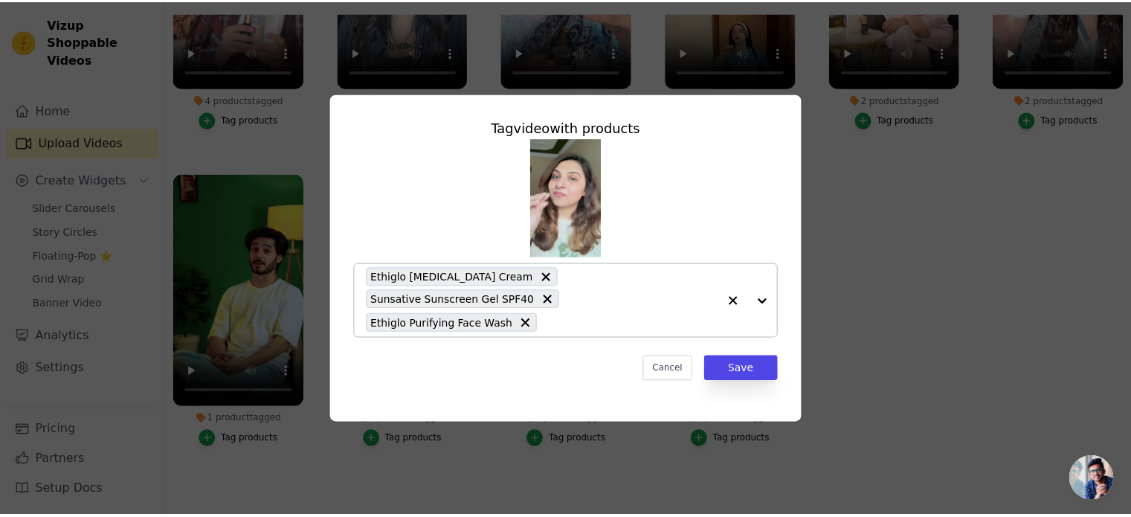
scroll to position [151, 0]
